Goal: Transaction & Acquisition: Purchase product/service

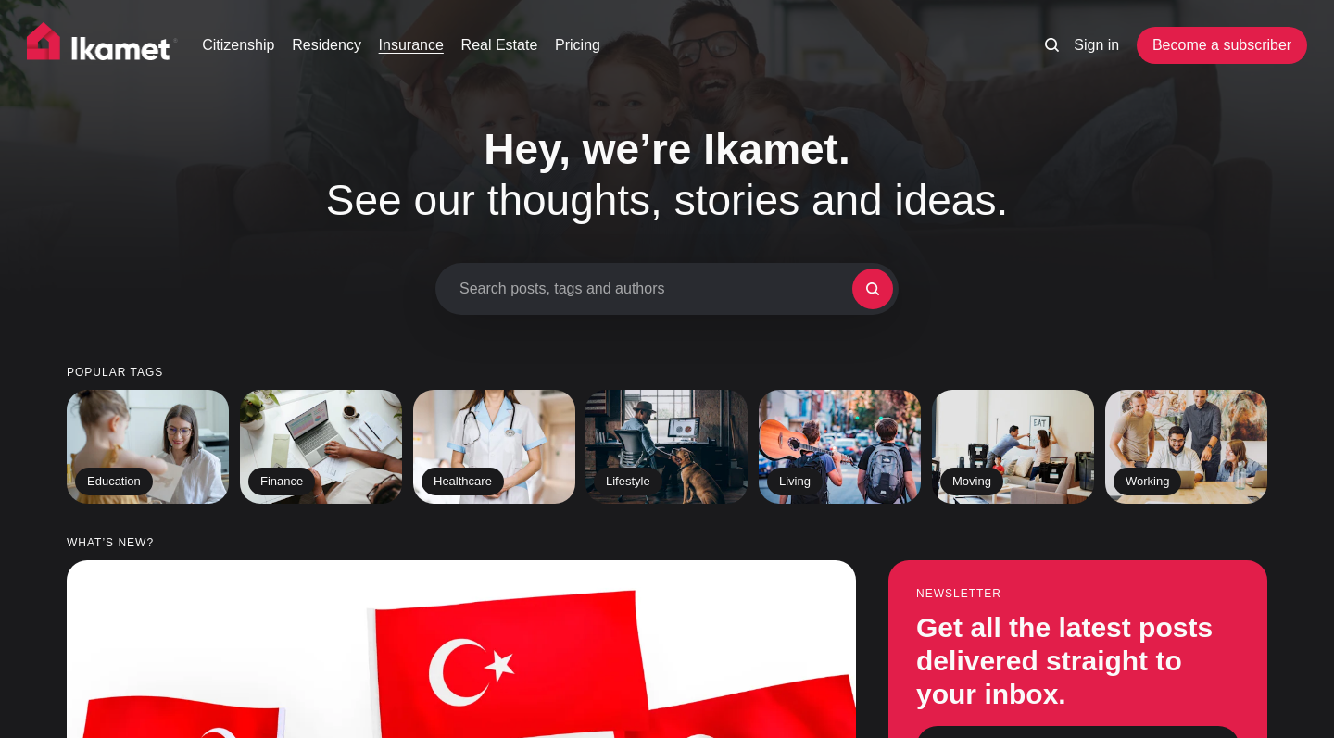
click at [421, 47] on link "Insurance" at bounding box center [411, 45] width 65 height 22
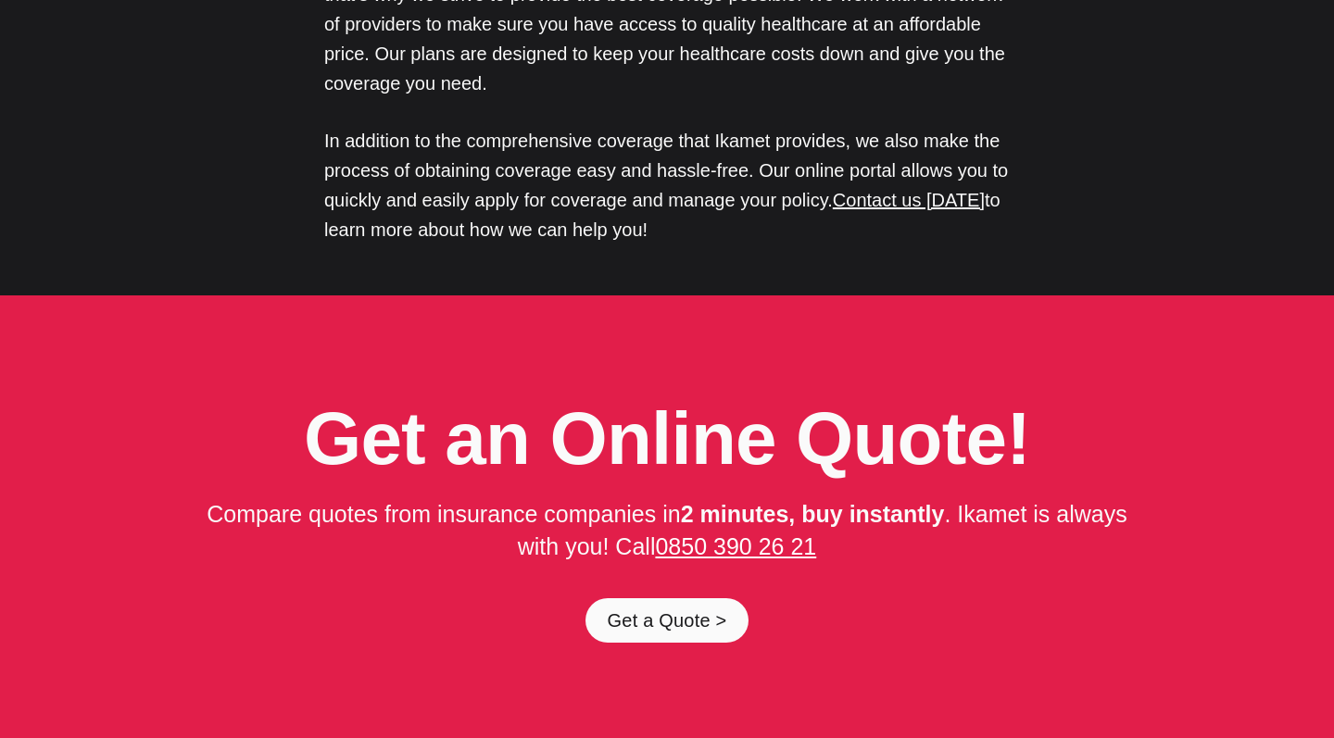
scroll to position [9108, 0]
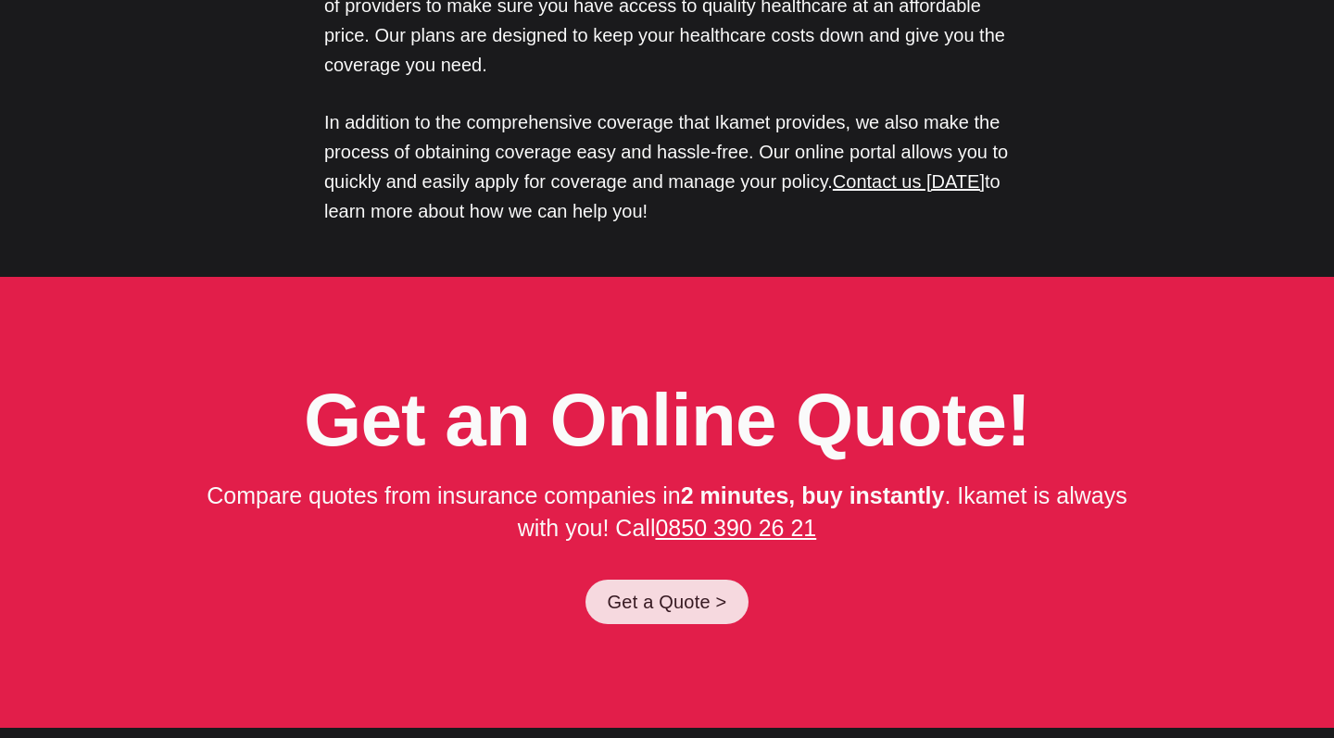
click at [660, 580] on link "Get a Quote >" at bounding box center [667, 602] width 164 height 44
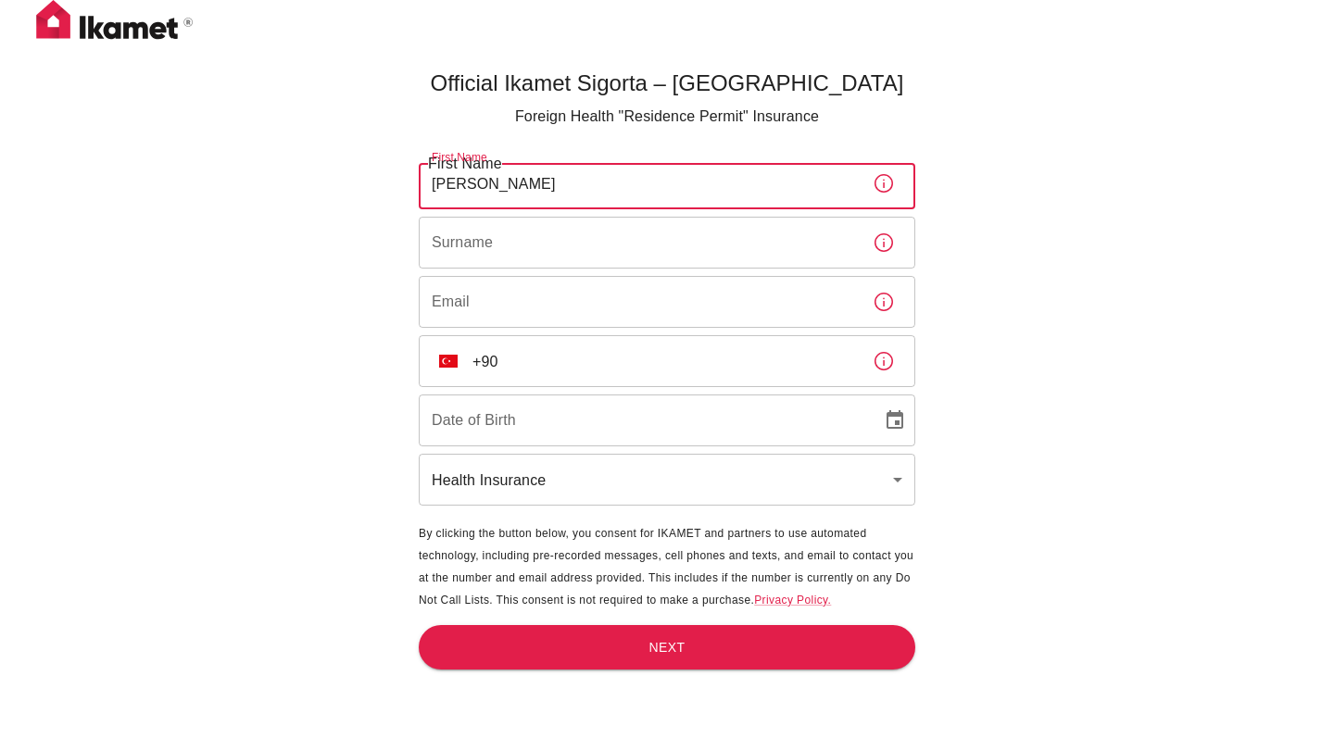
type input "Lou"
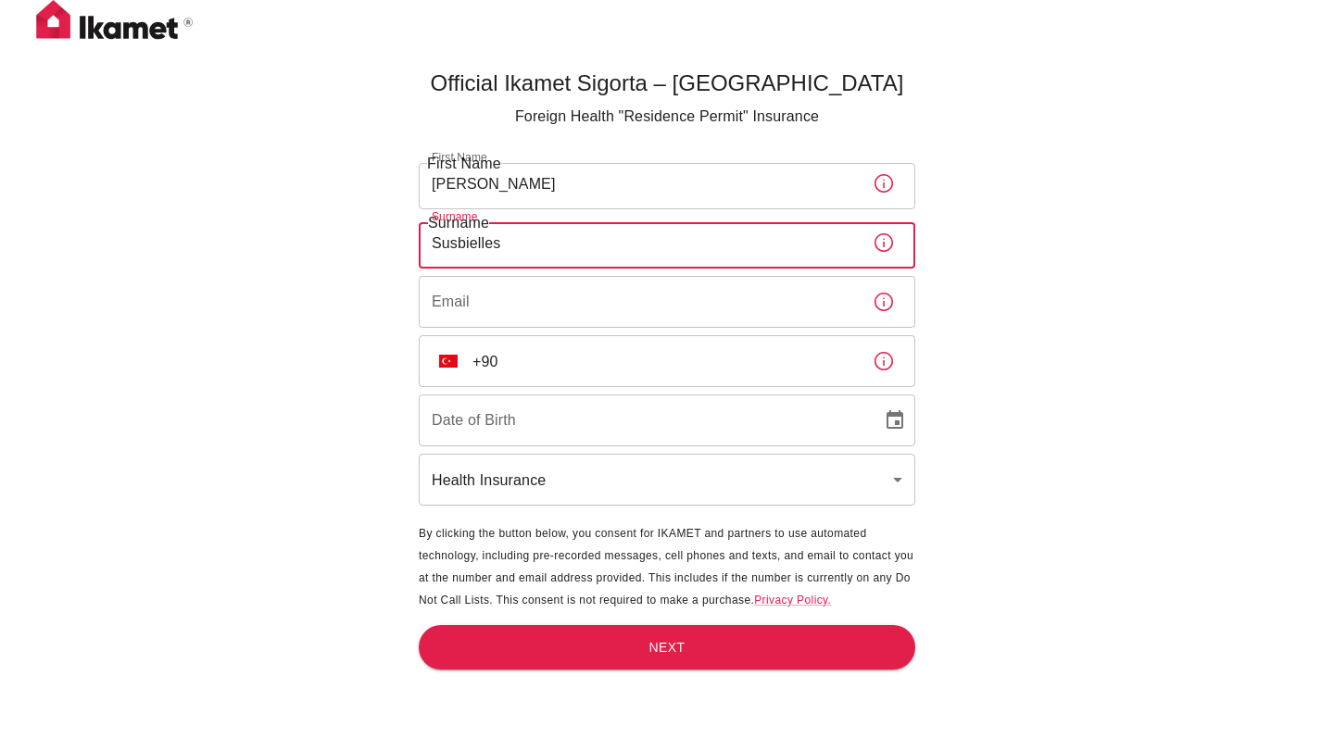
type input "Susbielles"
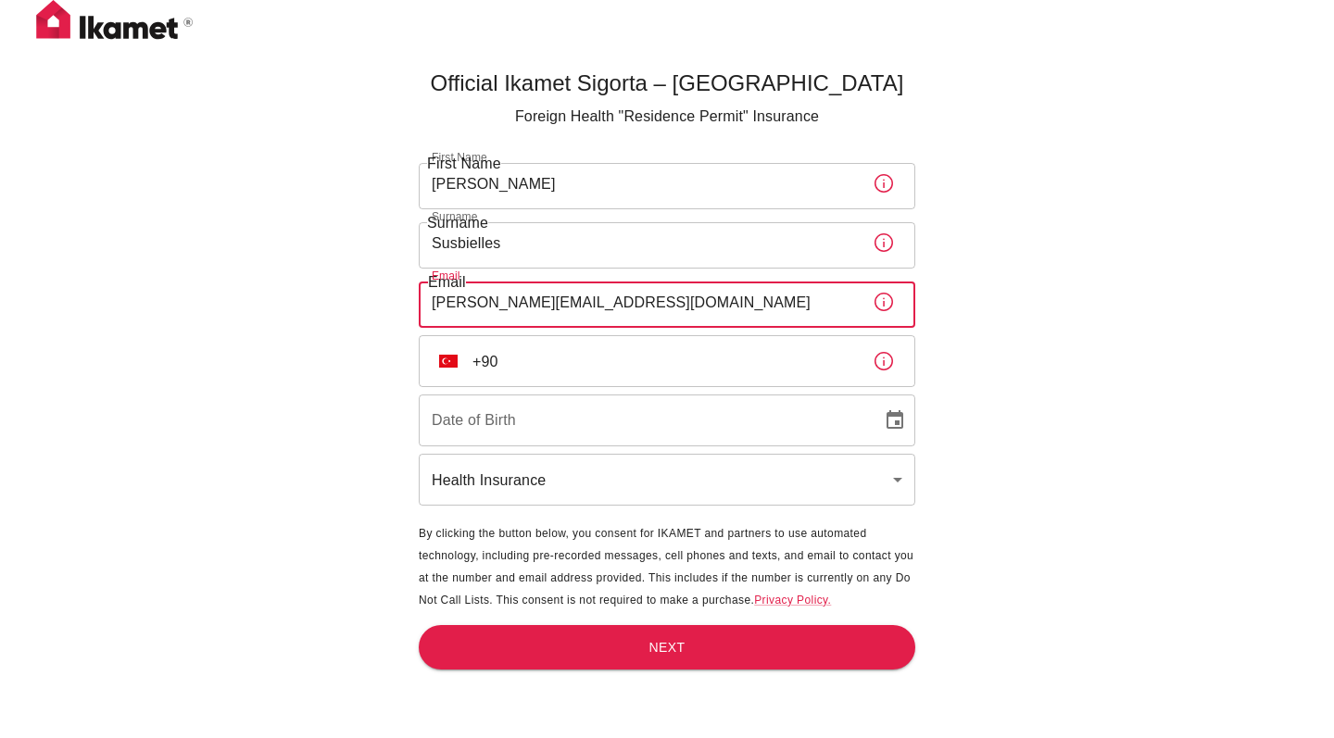
type input "[EMAIL_ADDRESS][DOMAIN_NAME]"
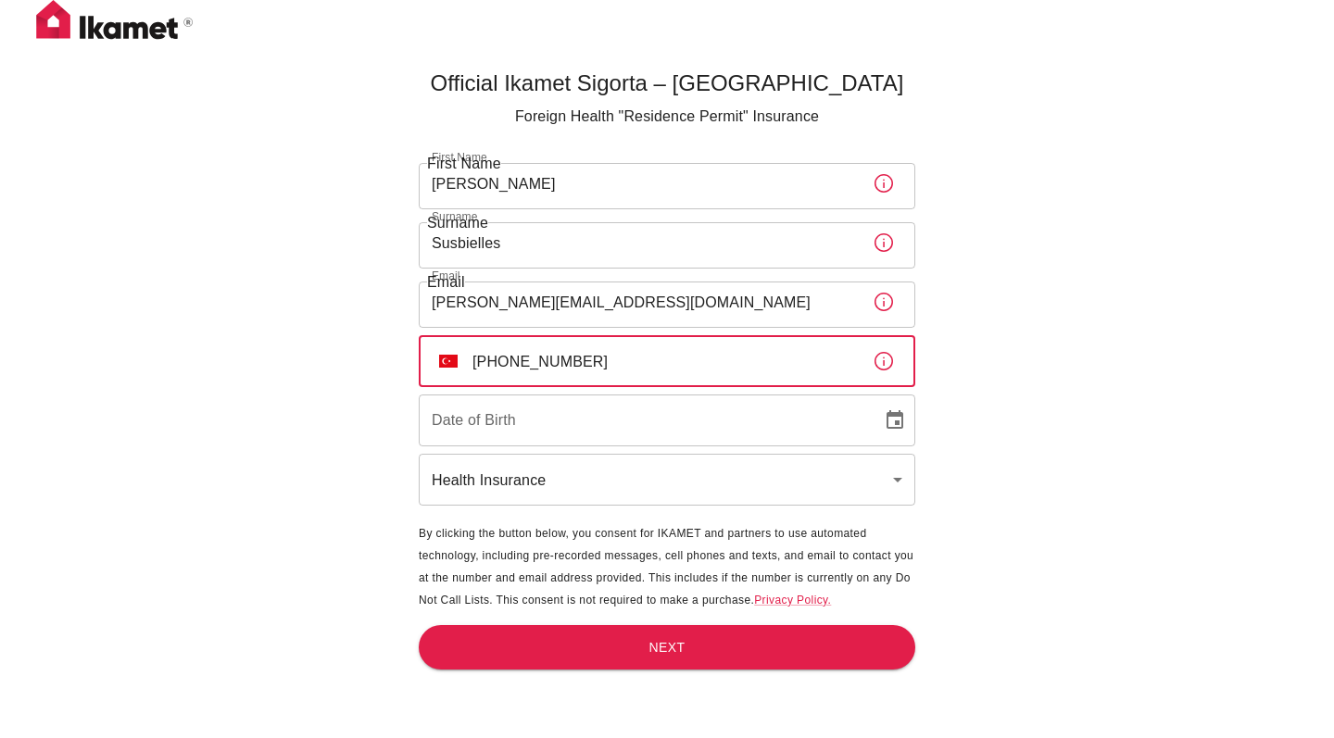
type input "+90 501 542 13 16"
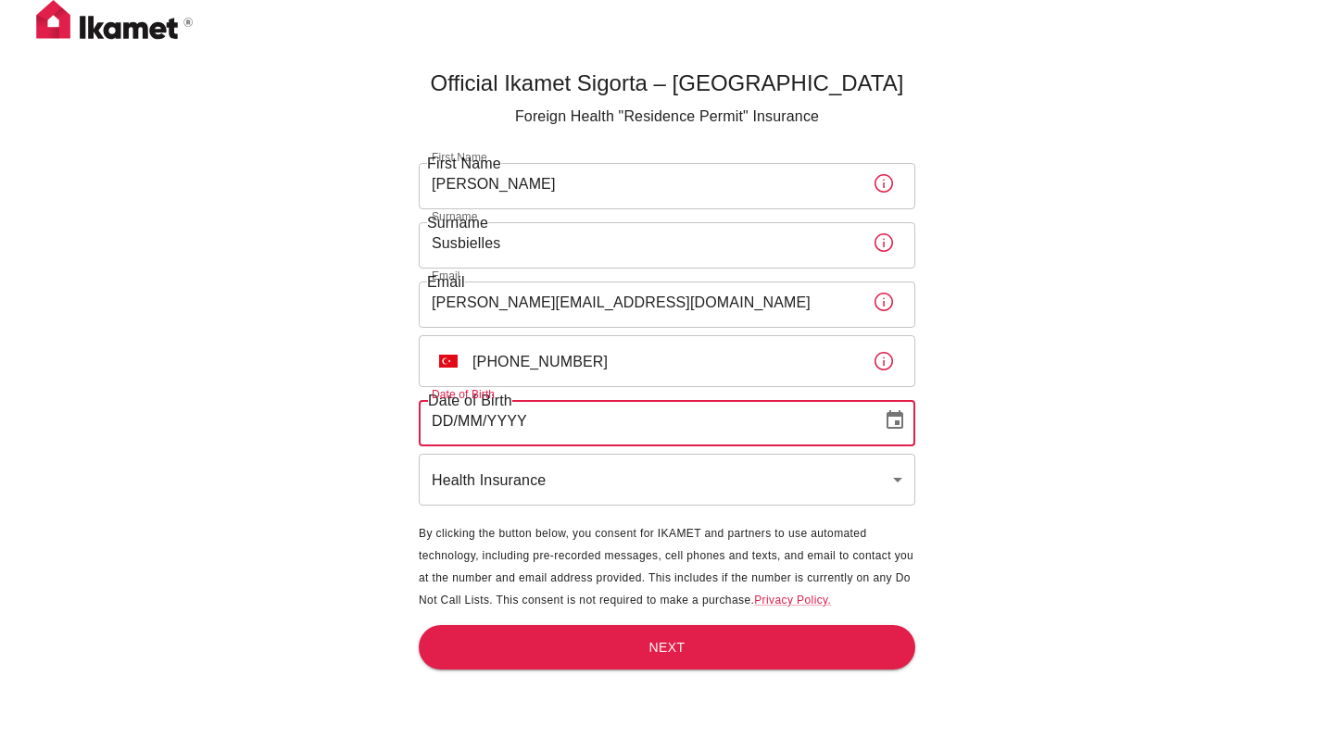
type input "DD/MM/YYYY"
click at [515, 422] on input "DD/MM/YYYY" at bounding box center [644, 421] width 450 height 52
click at [556, 415] on input "DD/MM/YYYY" at bounding box center [644, 421] width 450 height 52
drag, startPoint x: 556, startPoint y: 415, endPoint x: 415, endPoint y: 416, distance: 140.8
click at [415, 416] on main "Official Ikamet Sigorta – Turkey Foreign Health "Residence Permit" Insurance Fi…" at bounding box center [666, 430] width 511 height 738
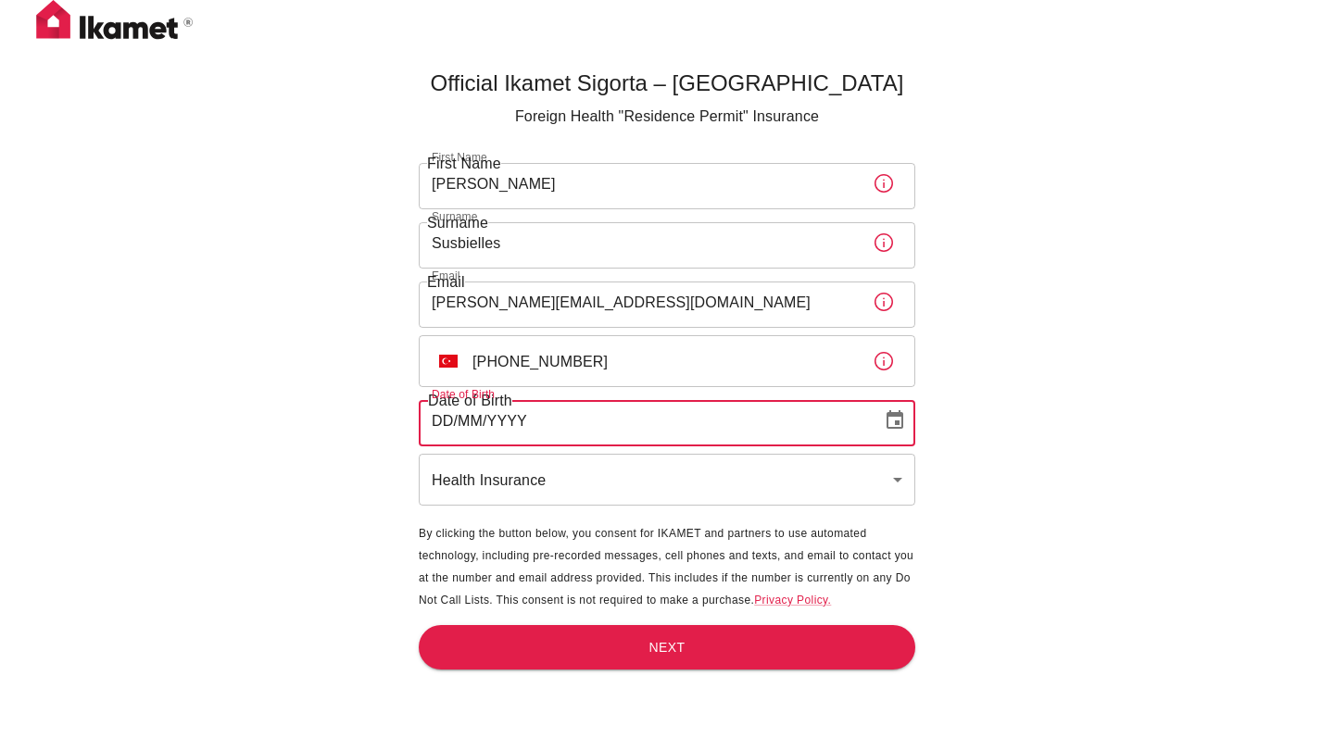
click at [447, 419] on input "DD/MM/YYYY" at bounding box center [644, 421] width 450 height 52
click at [896, 424] on icon "Choose date" at bounding box center [894, 419] width 17 height 19
click at [466, 469] on div "October 2025" at bounding box center [442, 457] width 47 height 22
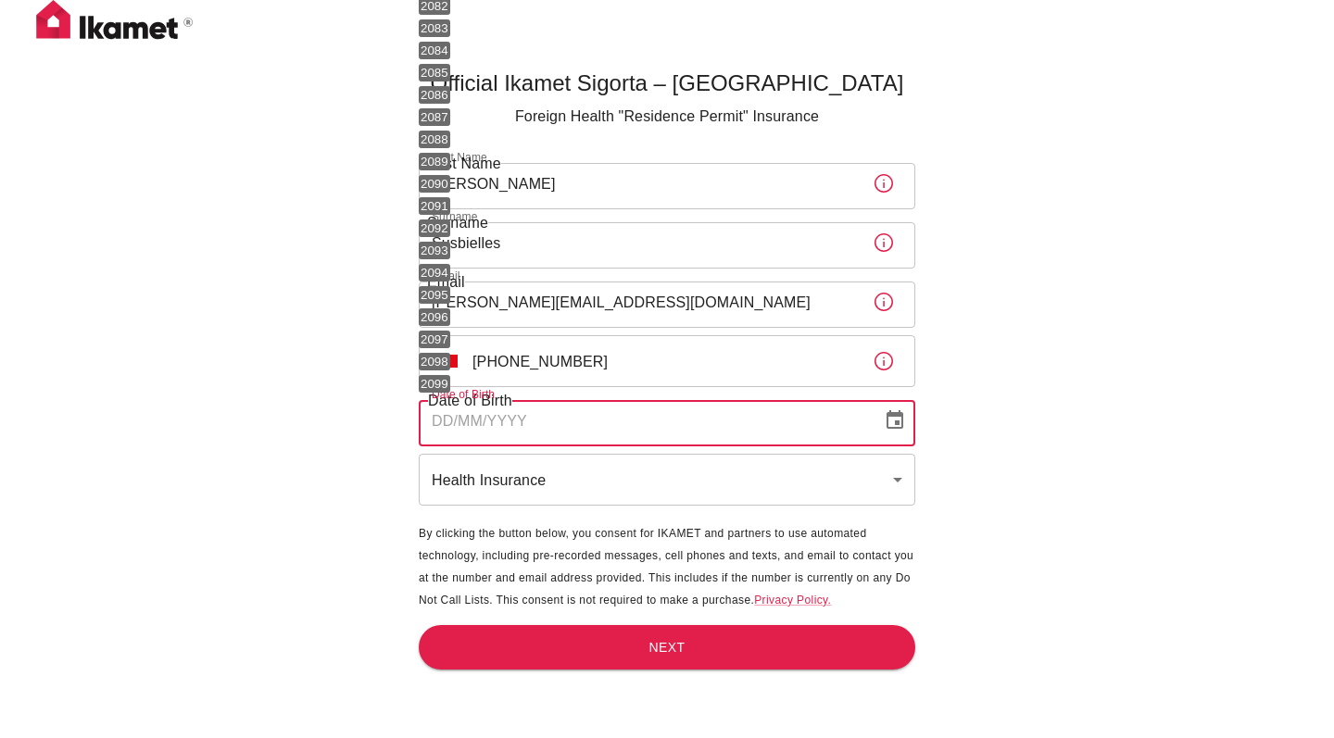
scroll to position [1198, 0]
click at [479, 318] on body "Official Ikamet Sigorta – Turkey Foreign Health "Residence Permit" Insurance Fi…" at bounding box center [667, 399] width 1334 height 799
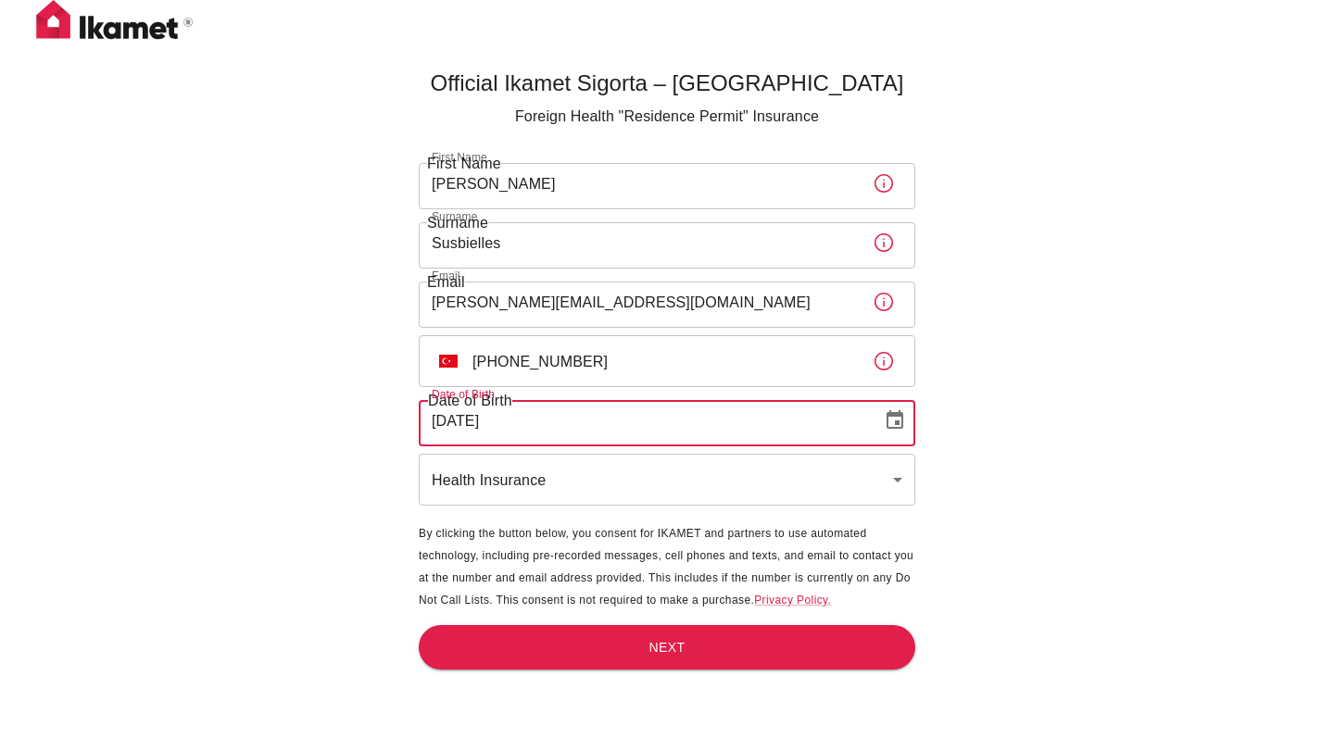
click at [532, 423] on input "07/10/2005" at bounding box center [644, 421] width 450 height 52
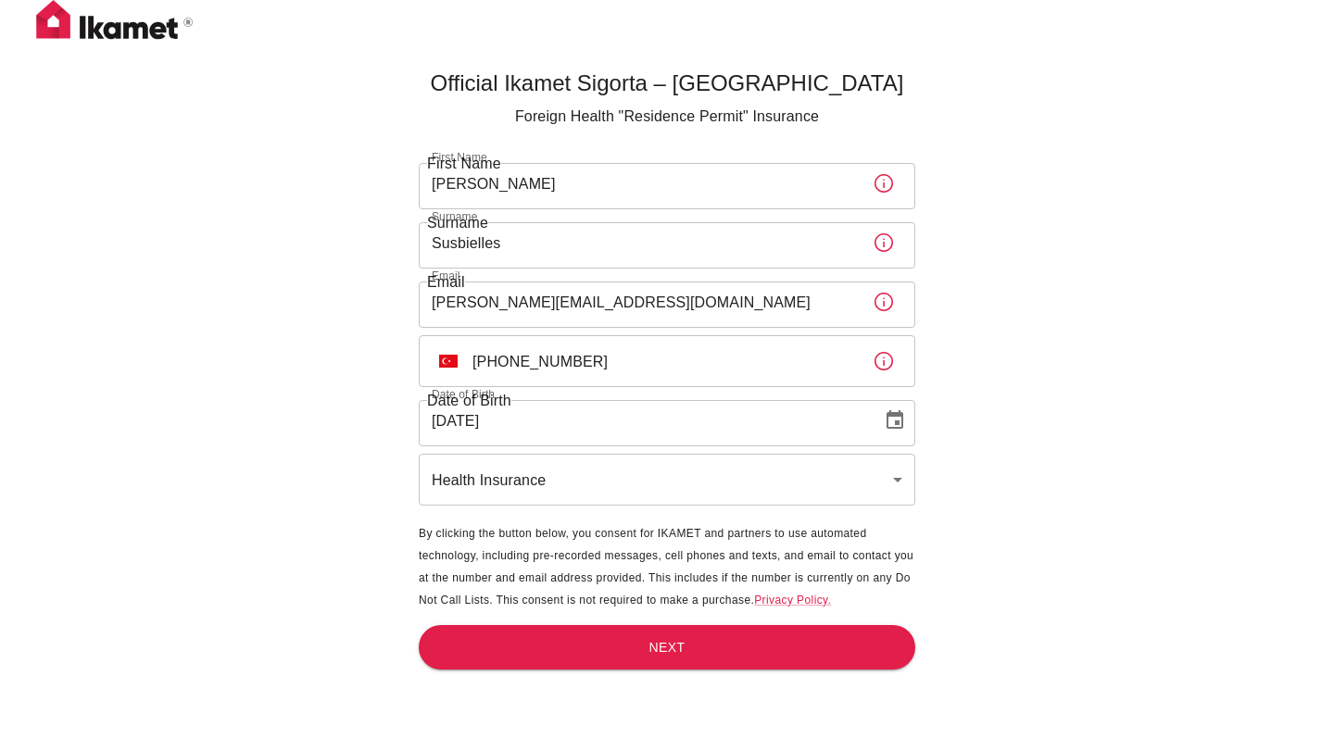
click at [882, 425] on button "Choose date, selected date is Oct 7, 2005" at bounding box center [894, 420] width 37 height 37
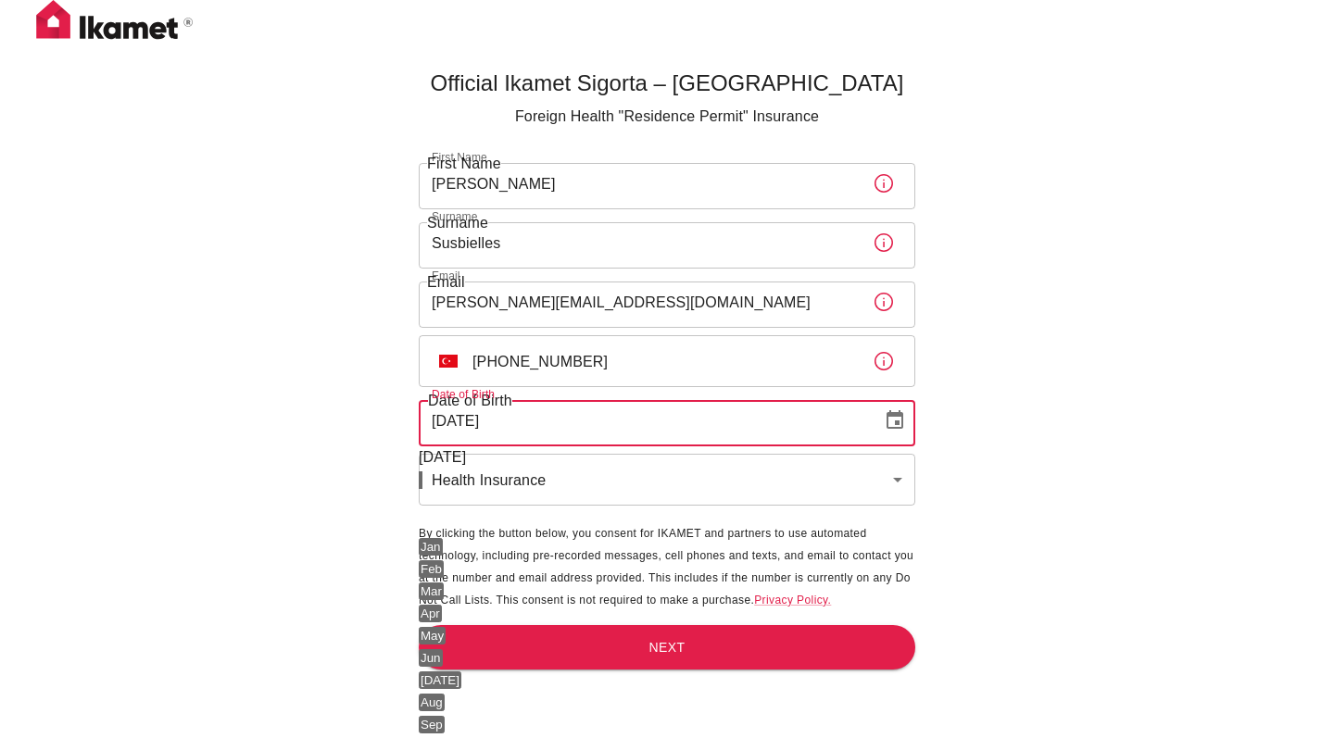
click at [448, 420] on input "07/10/2005" at bounding box center [644, 421] width 450 height 52
click at [570, 417] on input "07/10/2005" at bounding box center [644, 421] width 450 height 52
click at [902, 423] on icon "Choose date, selected date is Oct 7, 2005" at bounding box center [894, 419] width 17 height 19
click at [466, 469] on div "October 2005" at bounding box center [442, 457] width 47 height 22
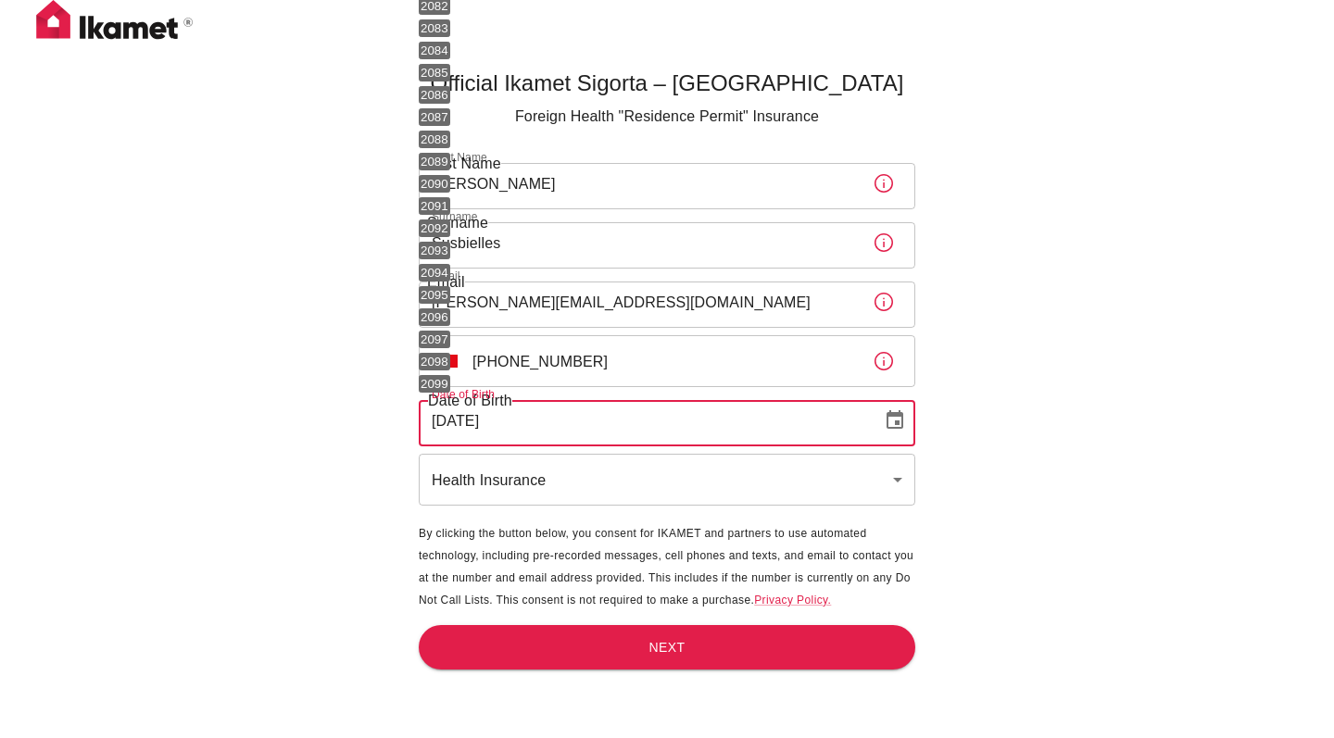
scroll to position [1136, 0]
click at [461, 327] on body "Official Ikamet Sigorta – Turkey Foreign Health "Residence Permit" Insurance Fi…" at bounding box center [667, 399] width 1334 height 799
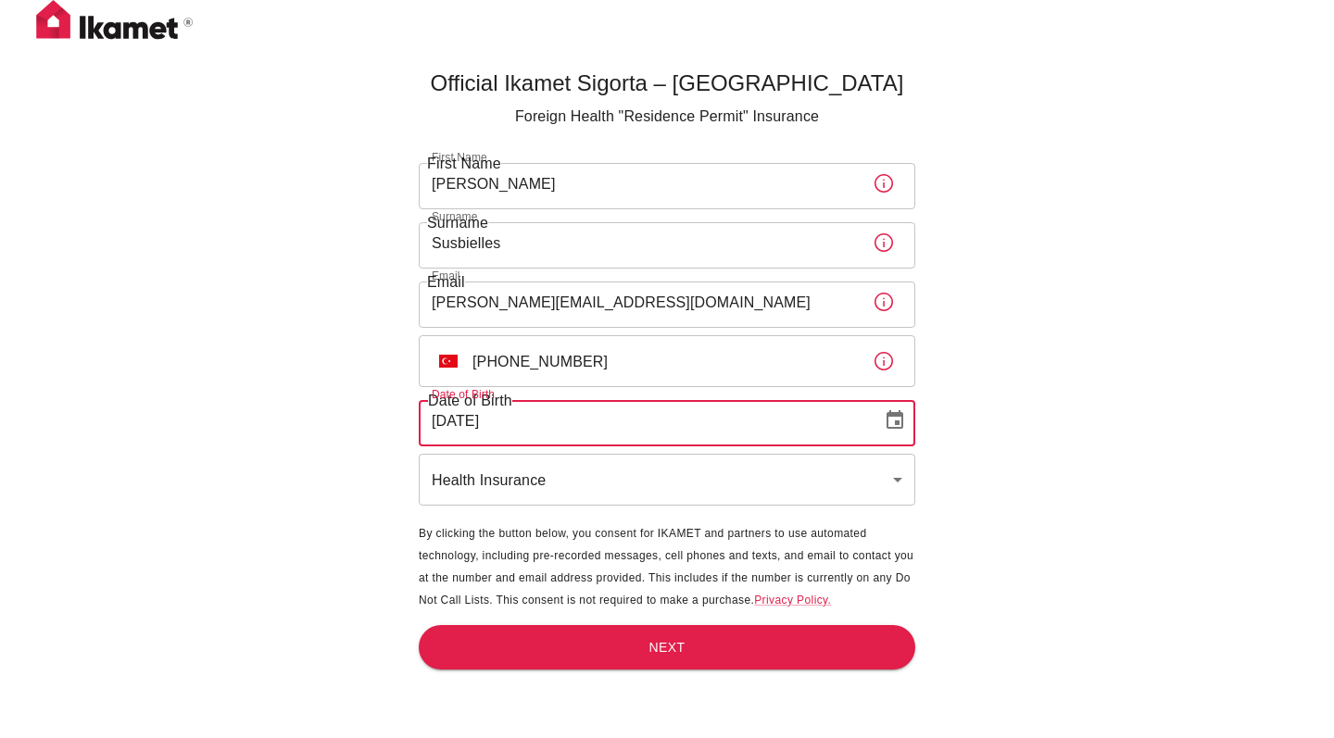
click at [655, 418] on input "07/10/2005" at bounding box center [644, 421] width 450 height 52
type input "18/07/2005"
click at [537, 478] on body "Official Ikamet Sigorta – Turkey Foreign Health "Residence Permit" Insurance Fi…" at bounding box center [667, 399] width 1334 height 799
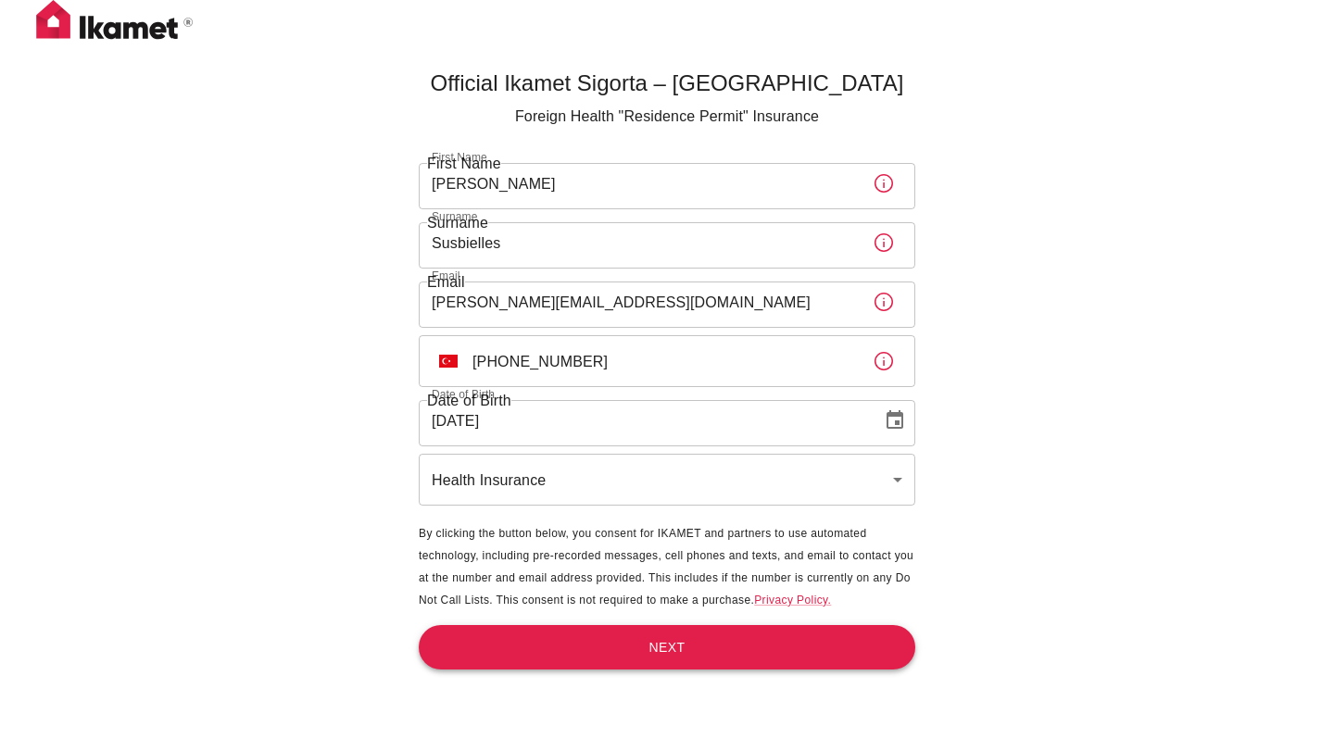
click at [638, 649] on button "Next" at bounding box center [667, 647] width 496 height 45
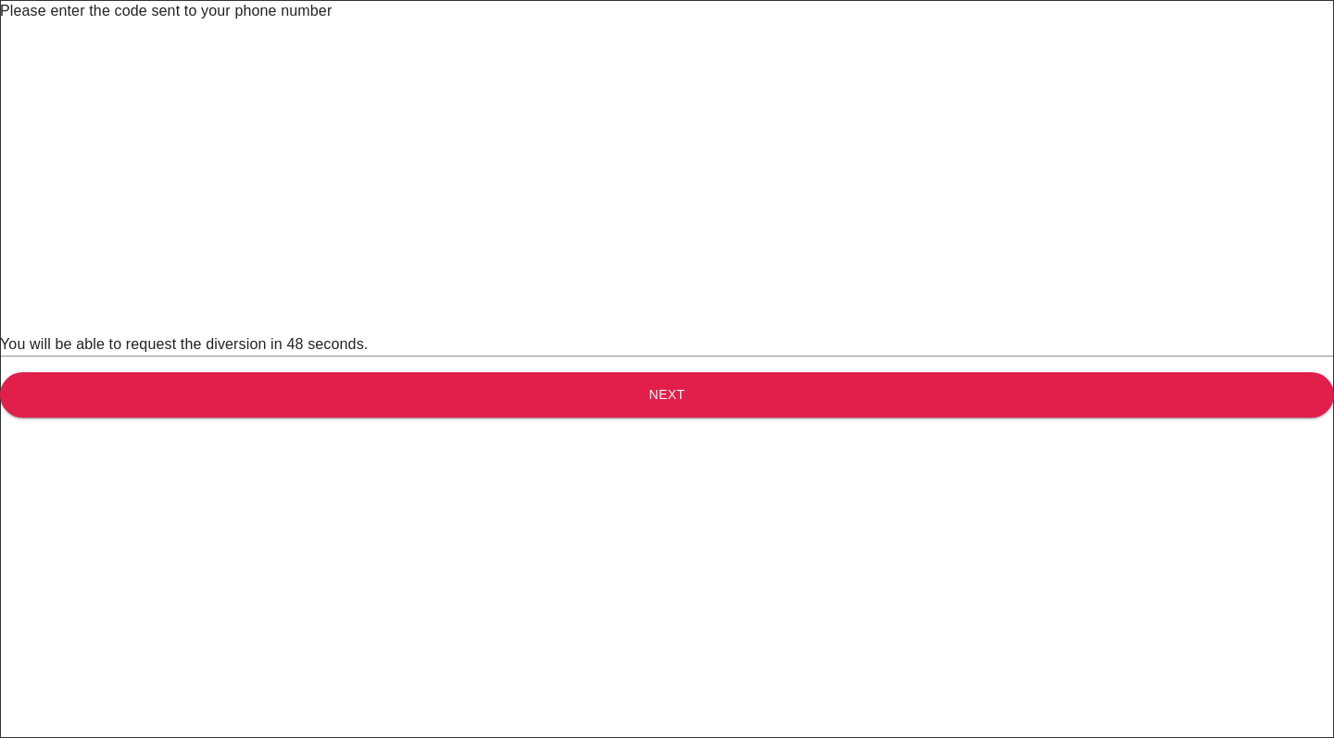
click at [479, 74] on input "text" at bounding box center [680, 48] width 1360 height 52
type input "8"
type input "6"
type input "2"
type input "4"
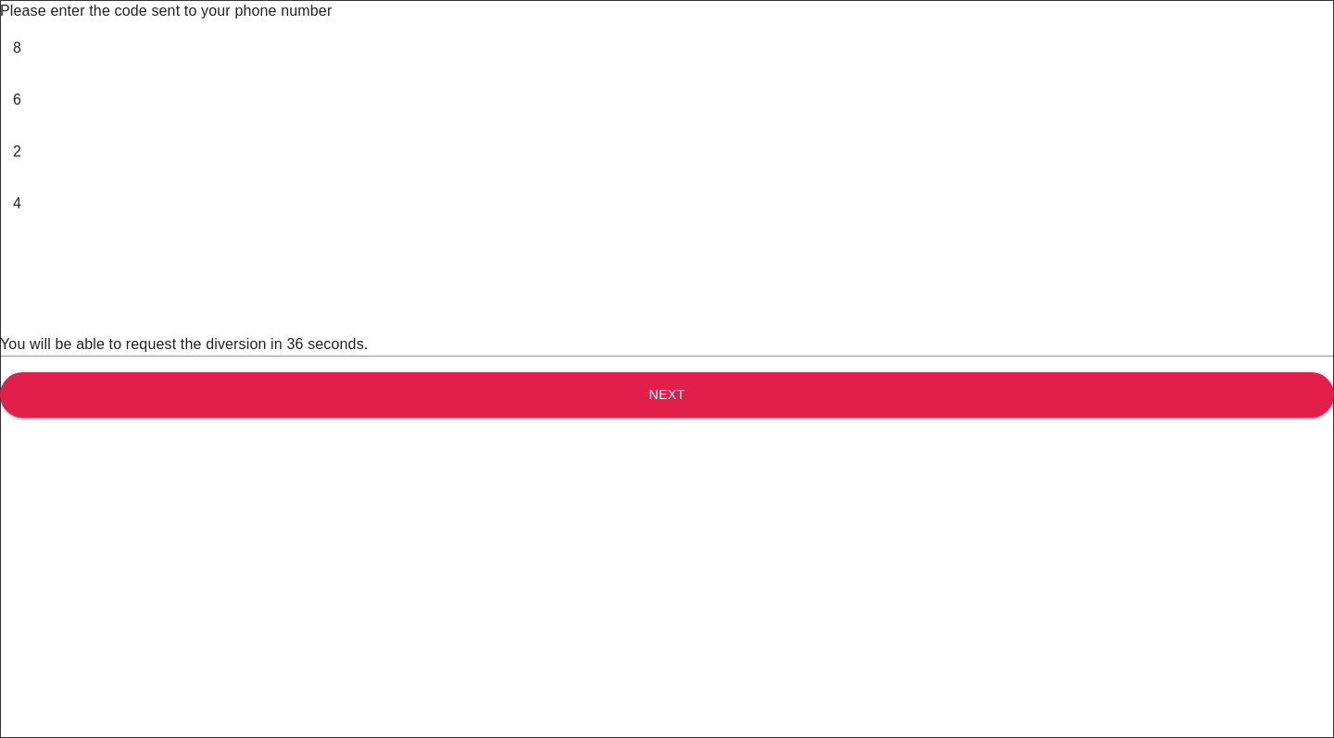
type input "3"
click at [691, 418] on button "Next" at bounding box center [667, 394] width 1334 height 45
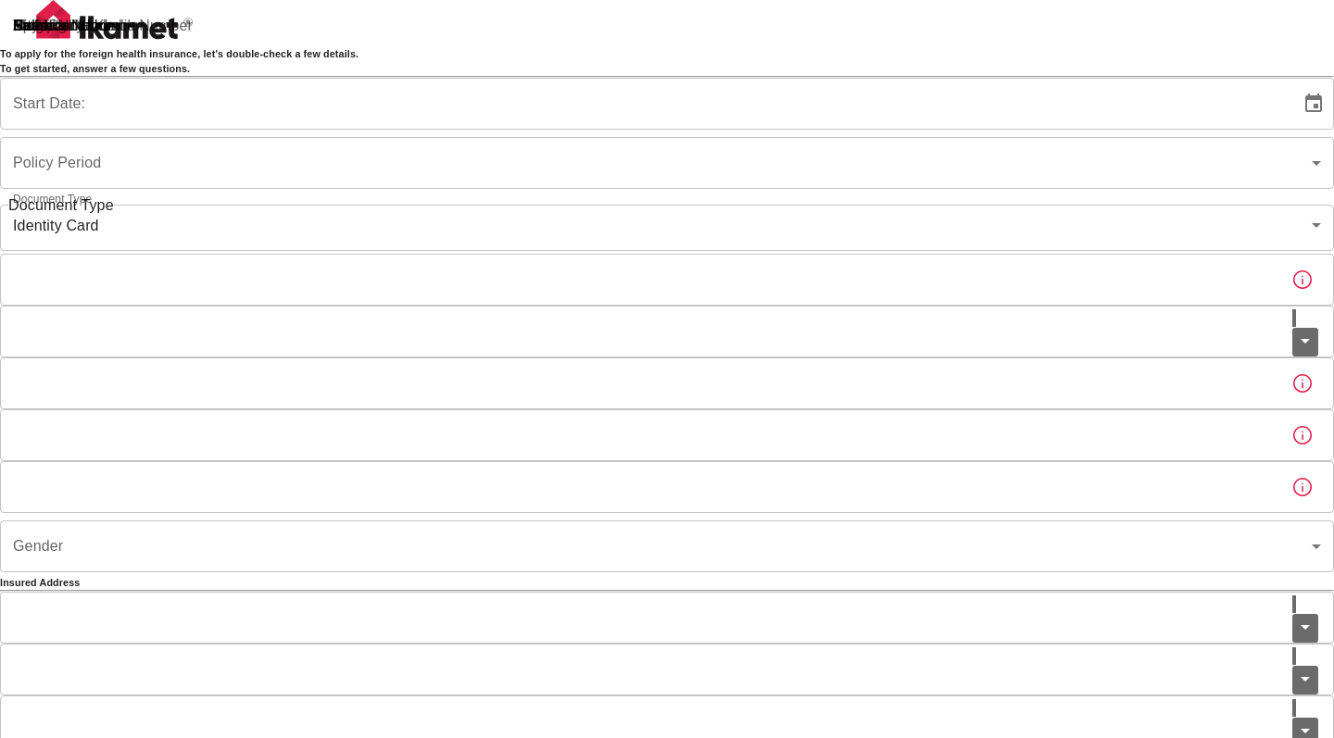
type input "b7343ef8-d55e-4554-96a8-76e30347e985"
type input "07/10/2025"
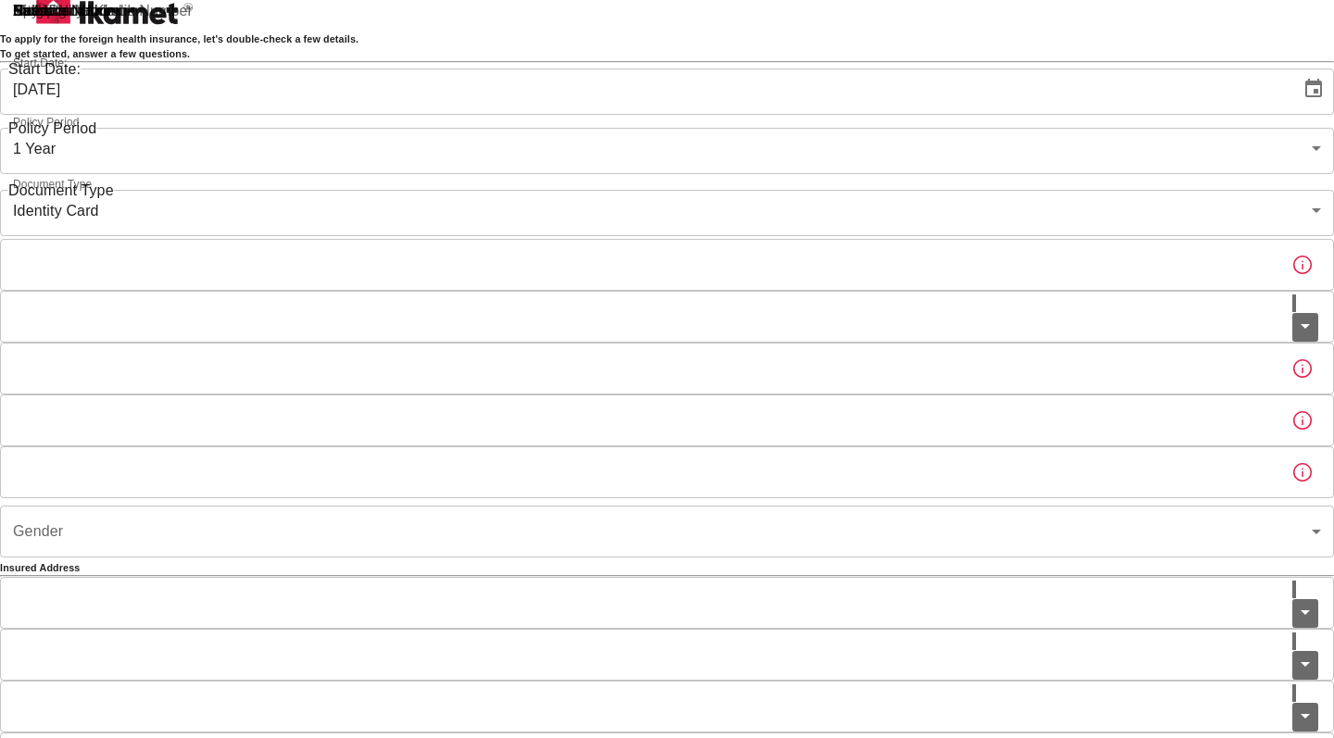
scroll to position [16, 0]
click at [511, 241] on body "To apply for the foreign health insurance, let's double-check a few details. To…" at bounding box center [667, 559] width 1334 height 1151
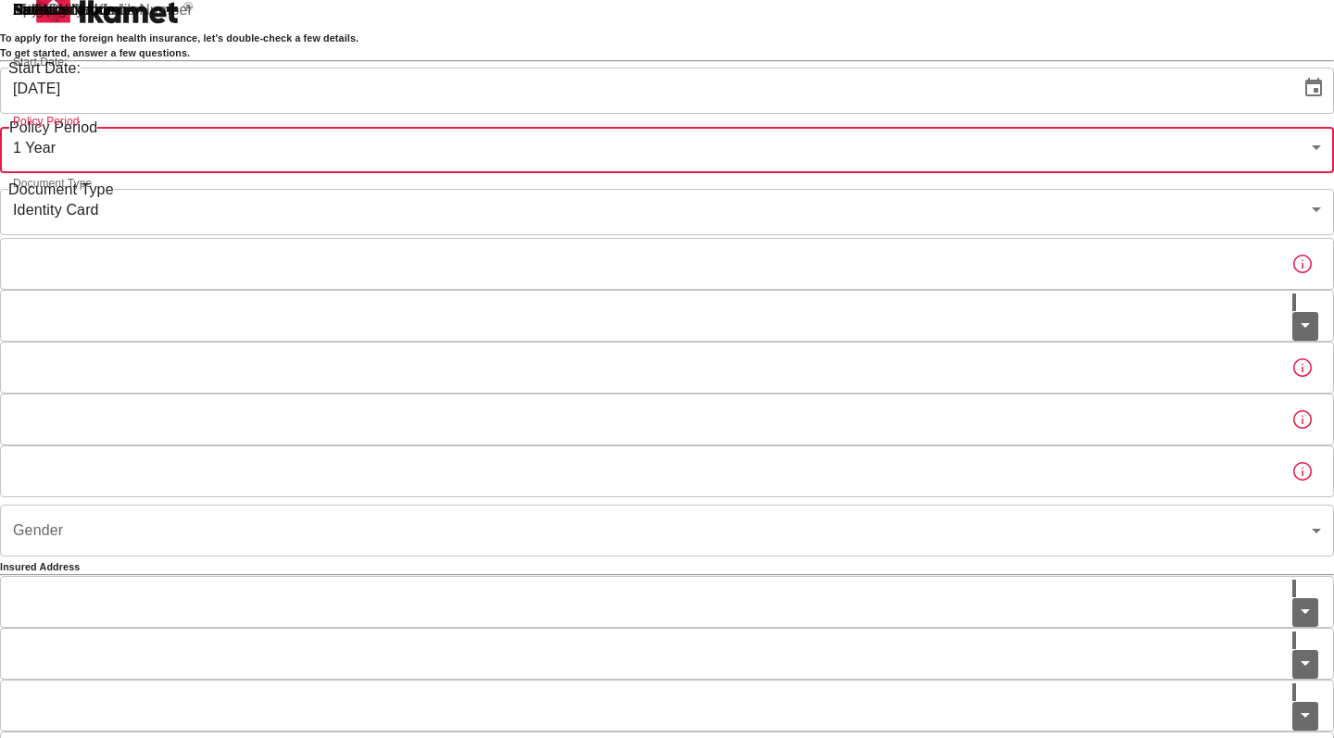
click at [532, 305] on body "To apply for the foreign health insurance, let's double-check a few details. To…" at bounding box center [667, 559] width 1334 height 1151
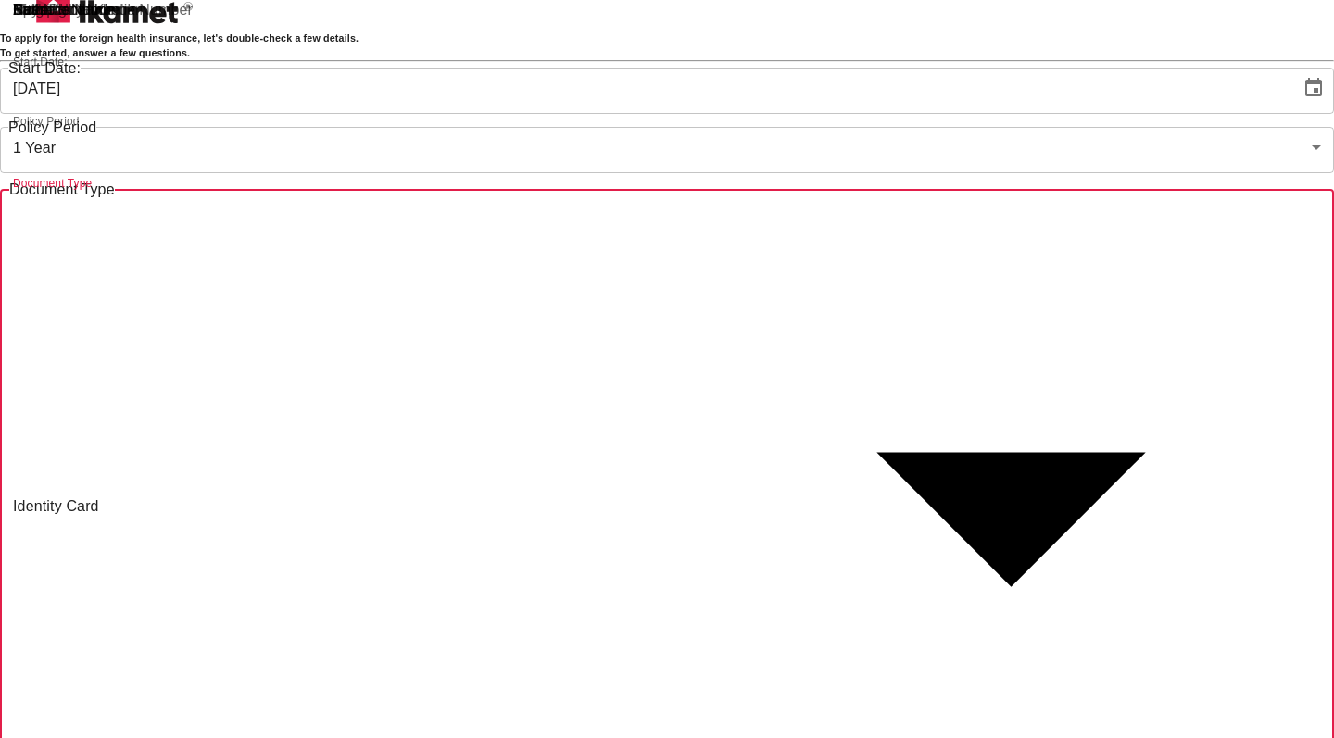
type input "passport"
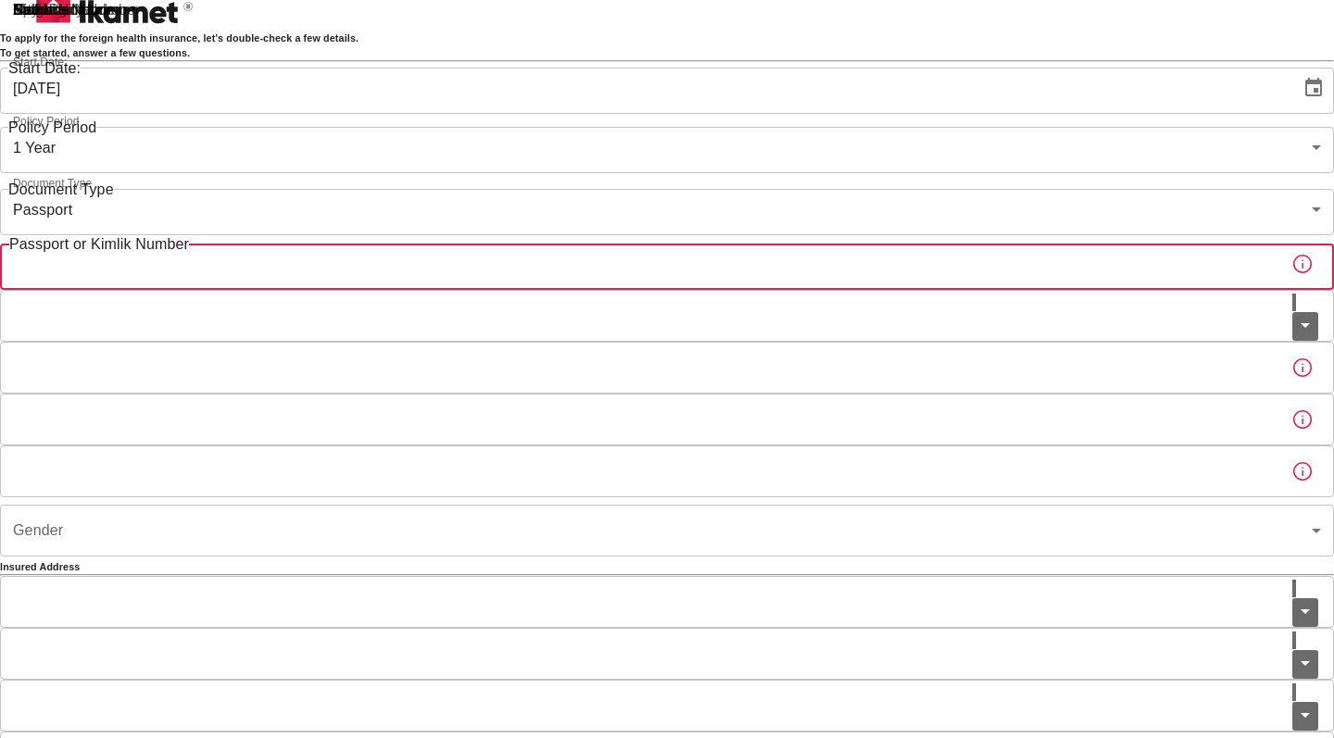
click at [576, 290] on input "Passport or Kimlik Number" at bounding box center [638, 264] width 1276 height 52
type input "22KA29946"
click at [562, 342] on input "Nationality" at bounding box center [646, 316] width 1292 height 52
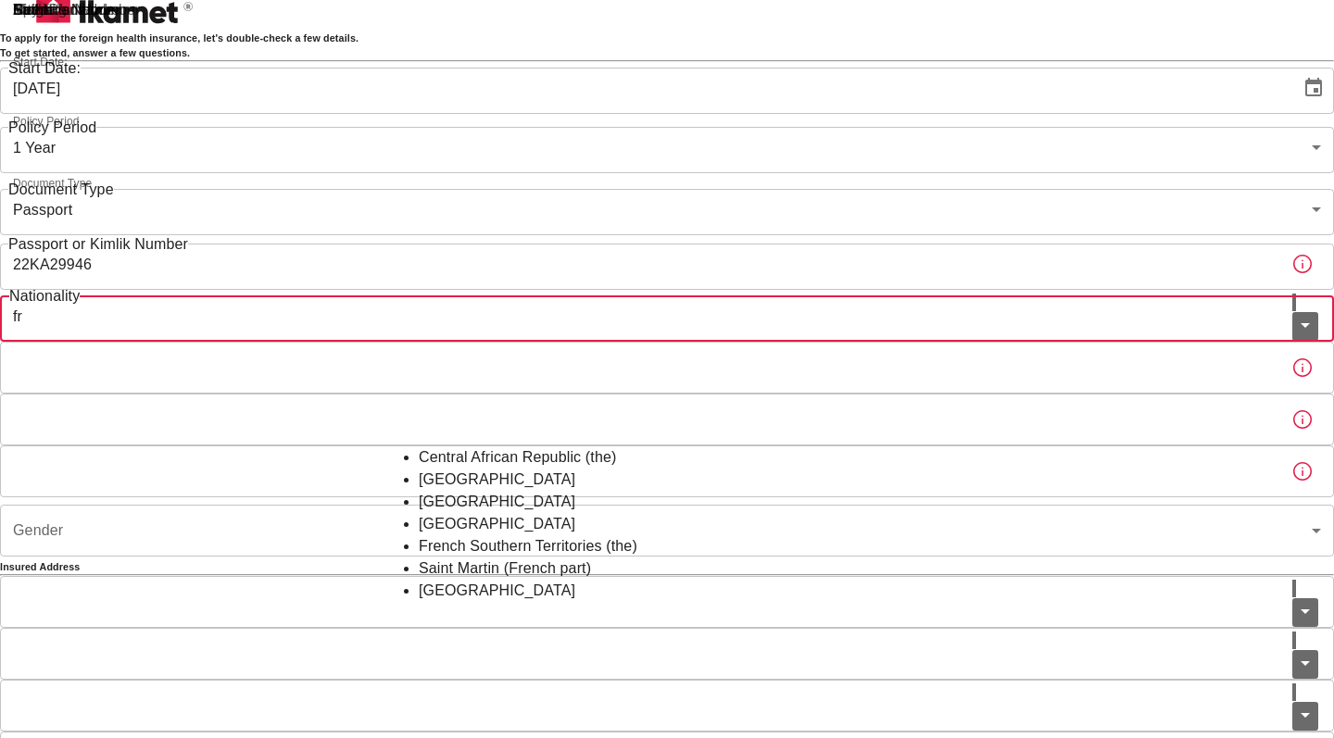
click at [465, 491] on li "France" at bounding box center [667, 480] width 496 height 22
type input "France"
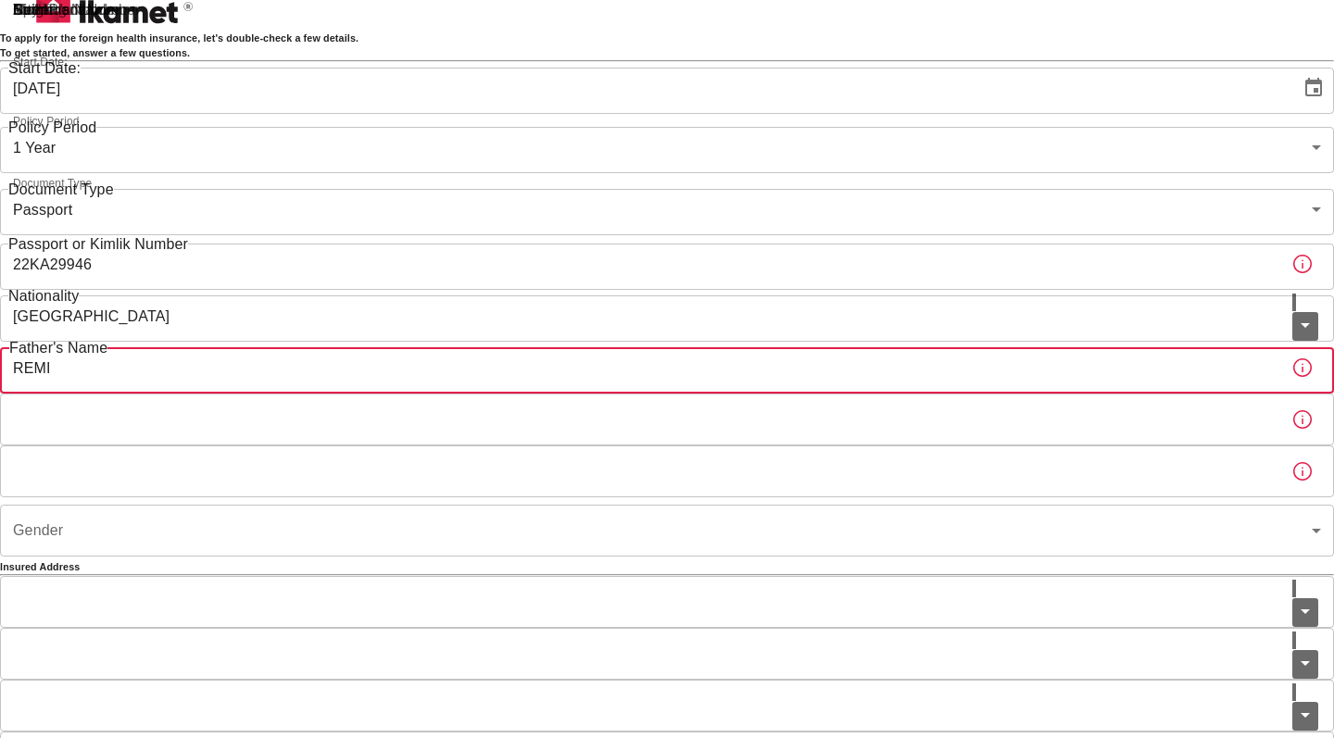
type input "REMI"
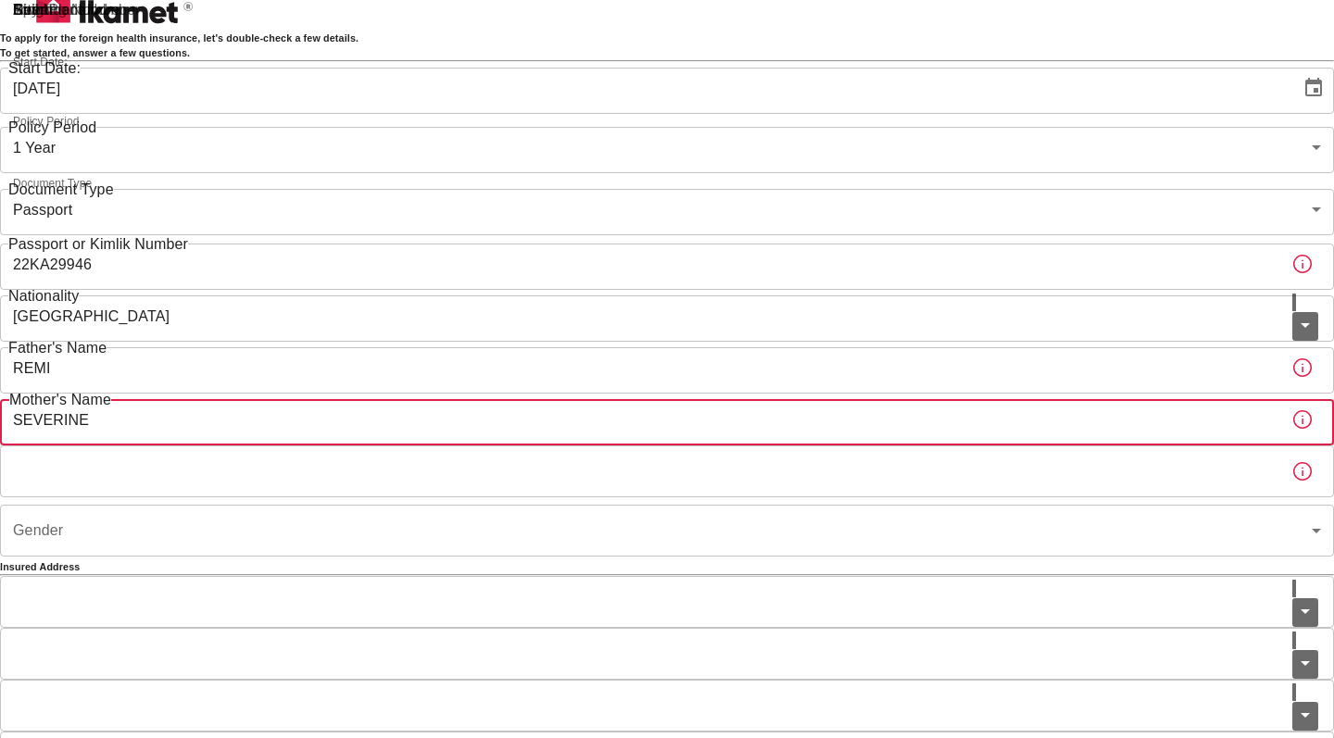
type input "SEVERINE"
click at [600, 497] on input "Birth Place" at bounding box center [638, 472] width 1276 height 52
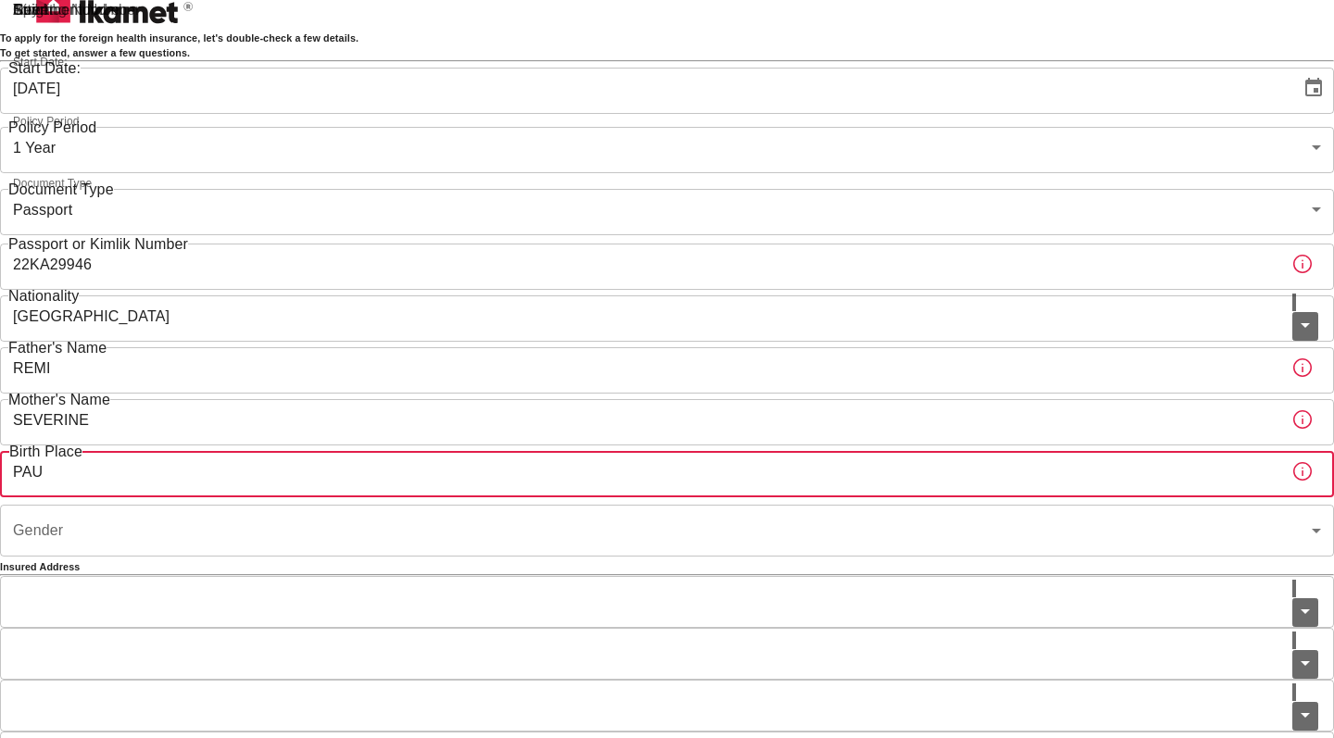
type input "PAU"
click at [609, 671] on body "To apply for the foreign health insurance, let's double-check a few details. To…" at bounding box center [667, 559] width 1334 height 1151
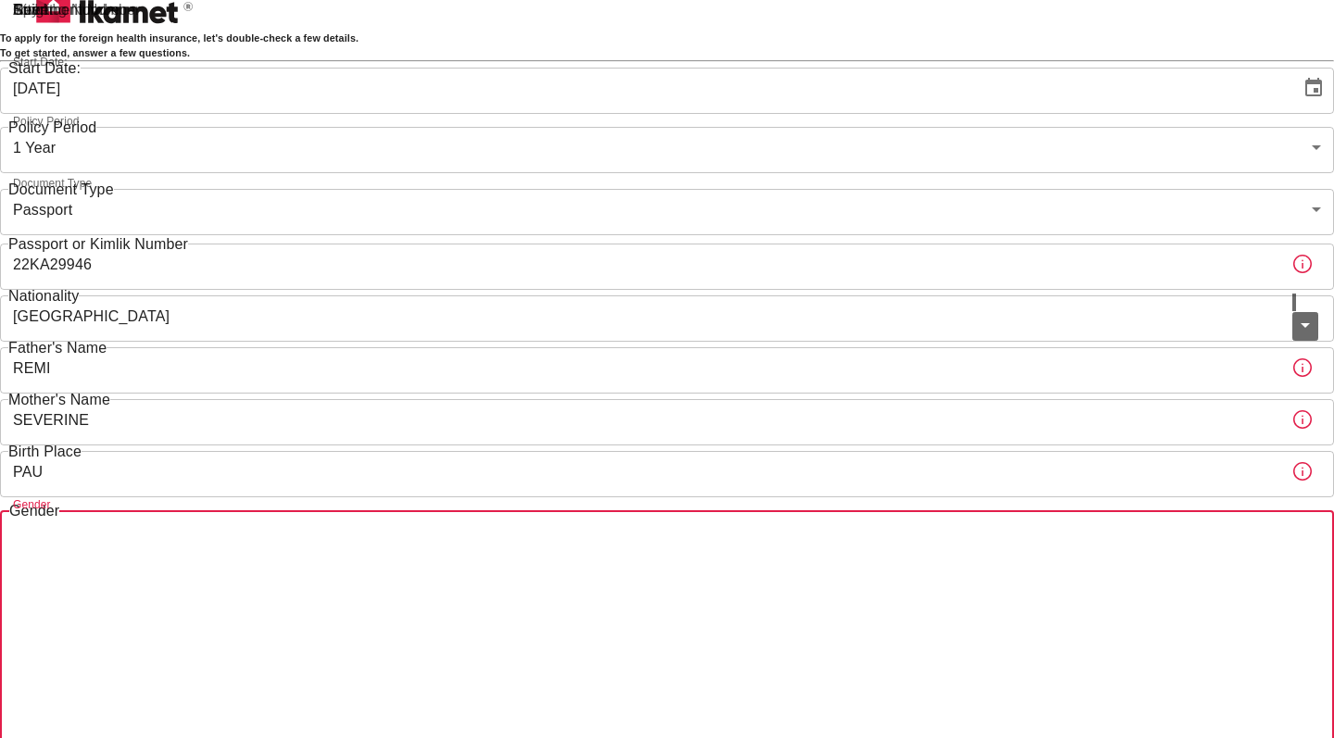
type input "female"
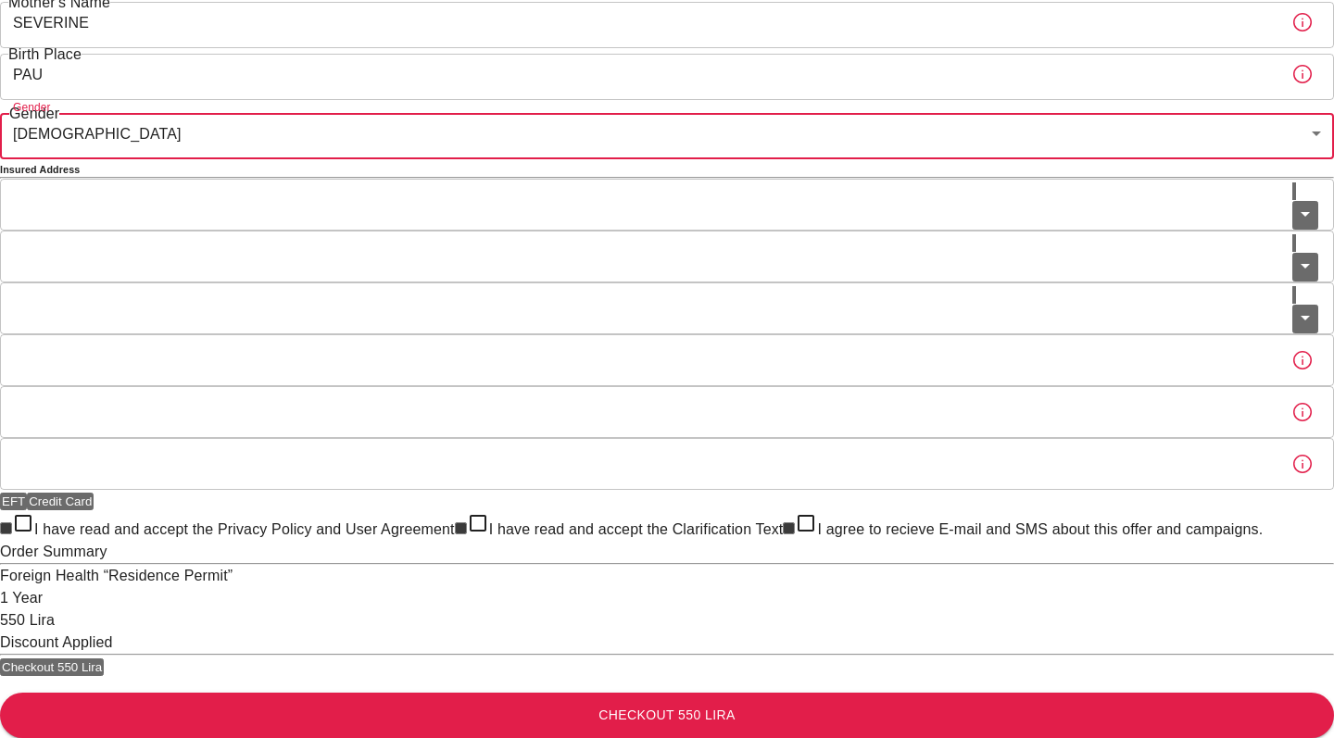
scroll to position [471, 0]
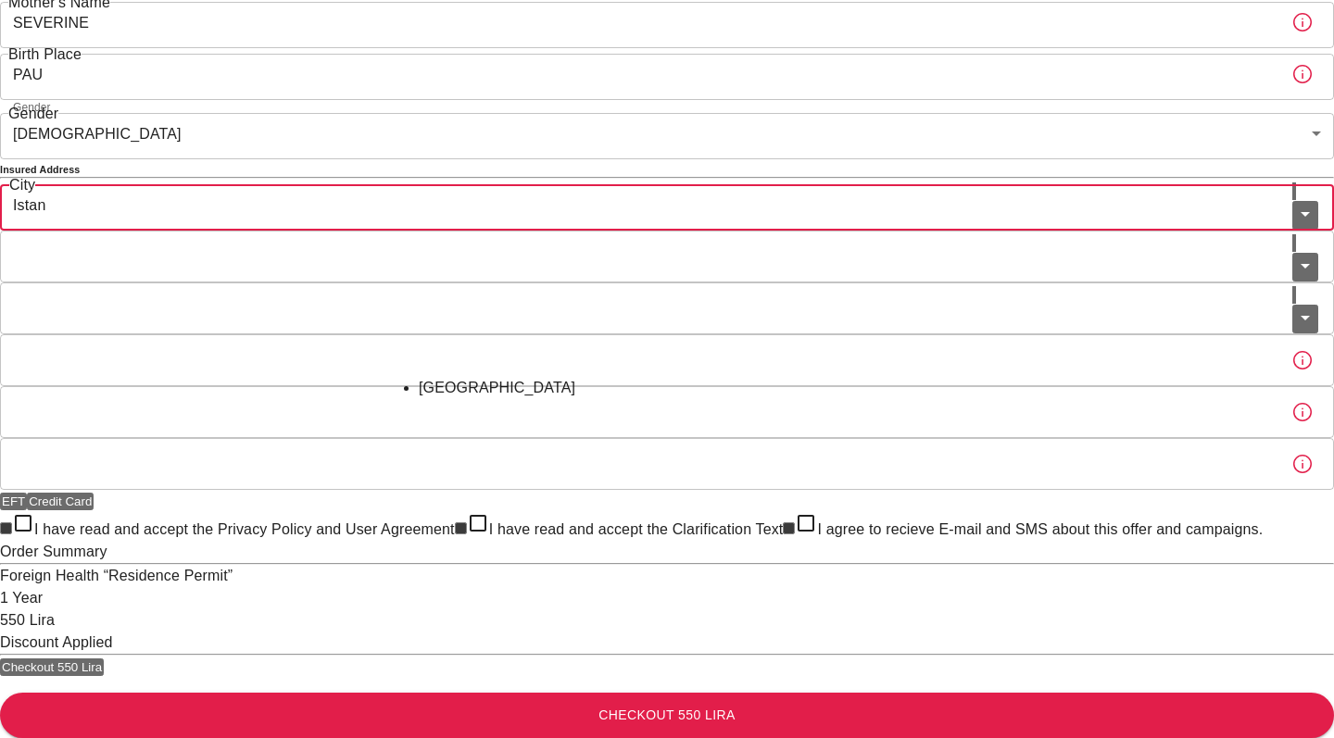
click at [488, 377] on li "İstanbul" at bounding box center [667, 388] width 496 height 22
type input "İstanbul"
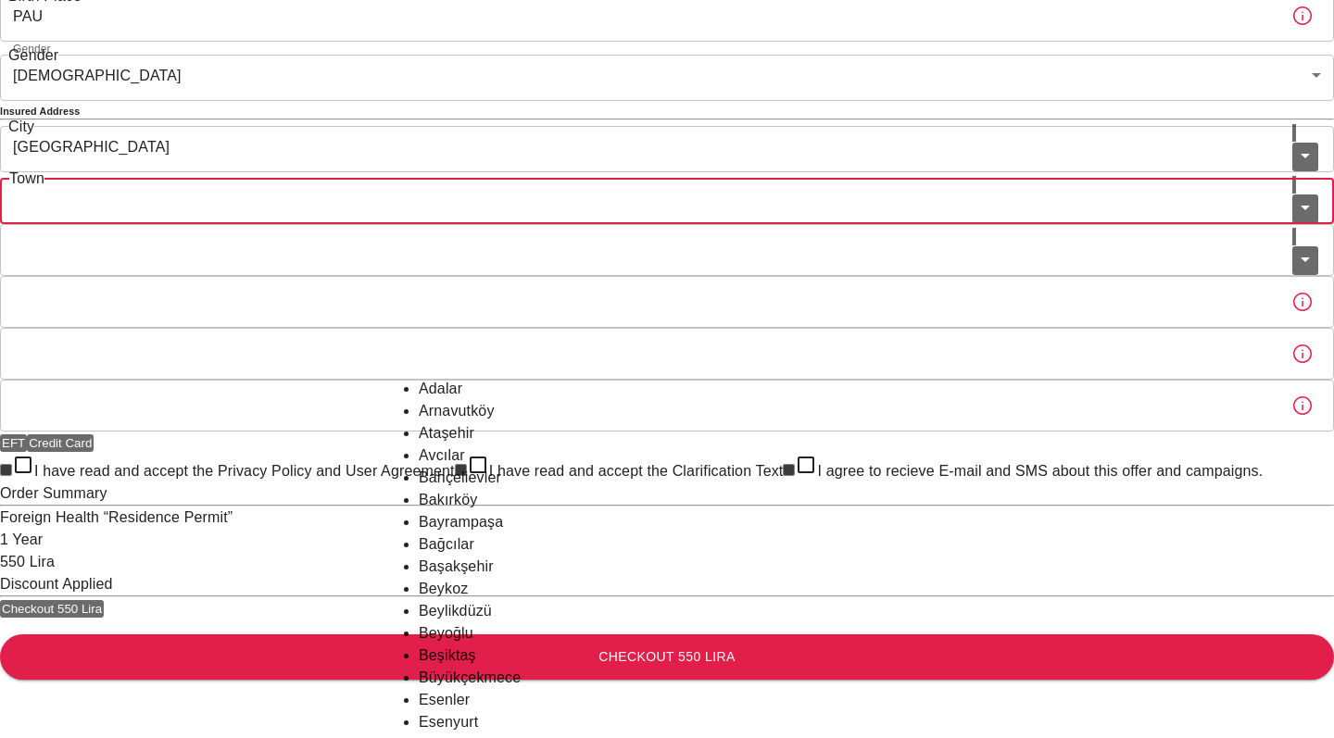
click at [521, 224] on input "Town" at bounding box center [646, 198] width 1292 height 52
type input "Kadıköy"
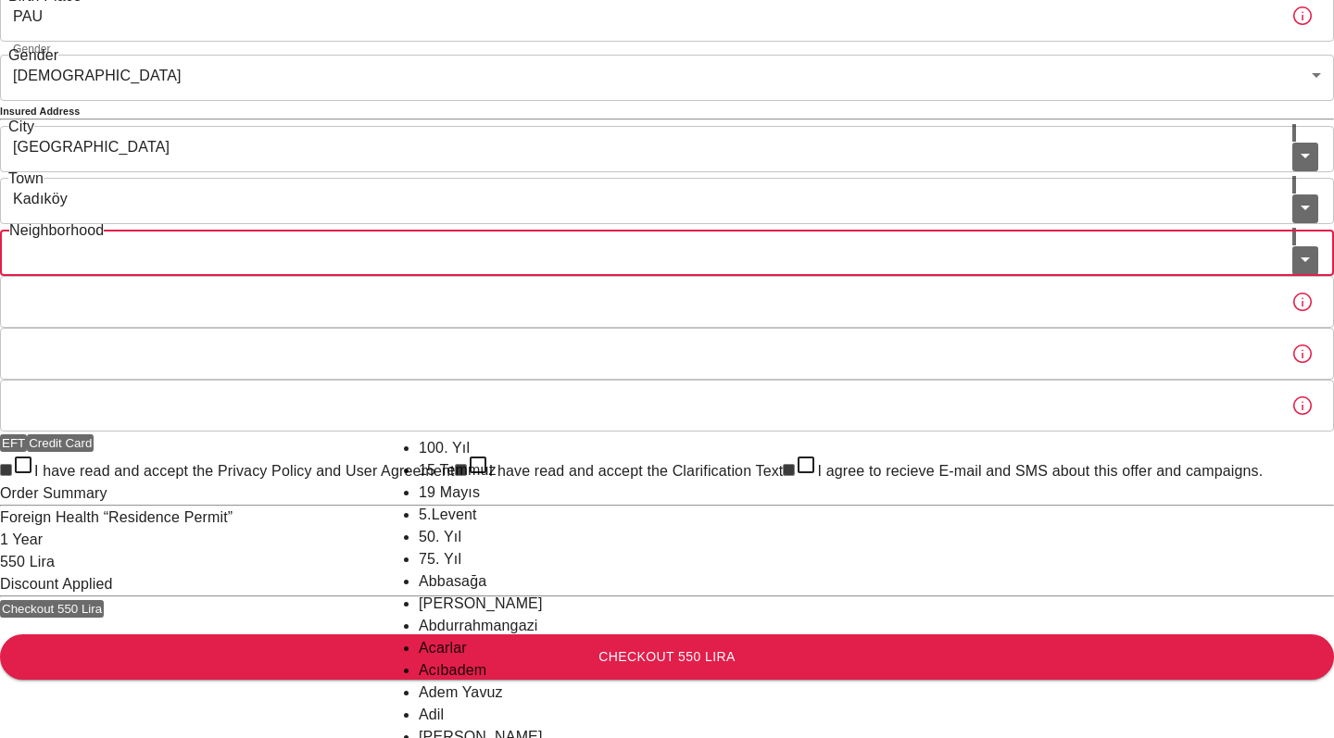
click at [526, 276] on input "Neighborhood" at bounding box center [646, 250] width 1292 height 52
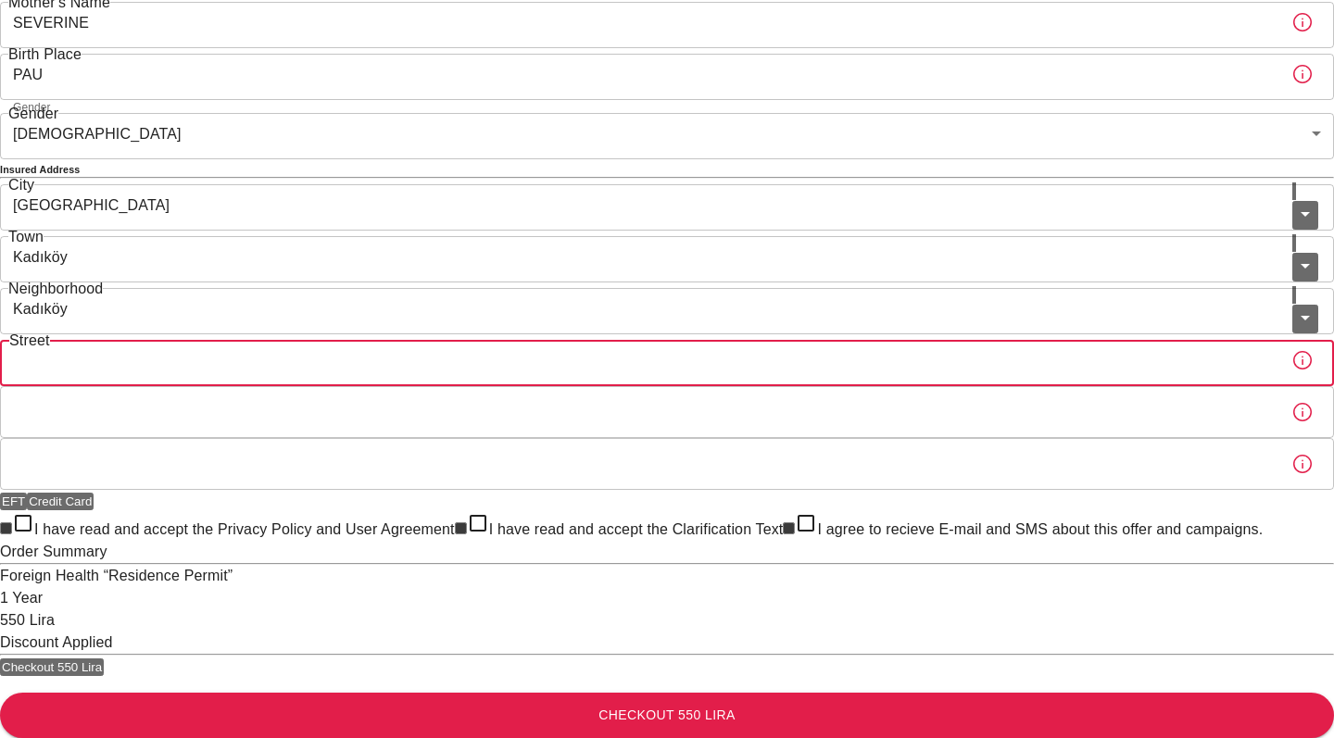
scroll to position [539, 0]
click at [513, 386] on input "Street" at bounding box center [638, 360] width 1276 height 52
click at [1291, 371] on icon "button" at bounding box center [1302, 360] width 22 height 22
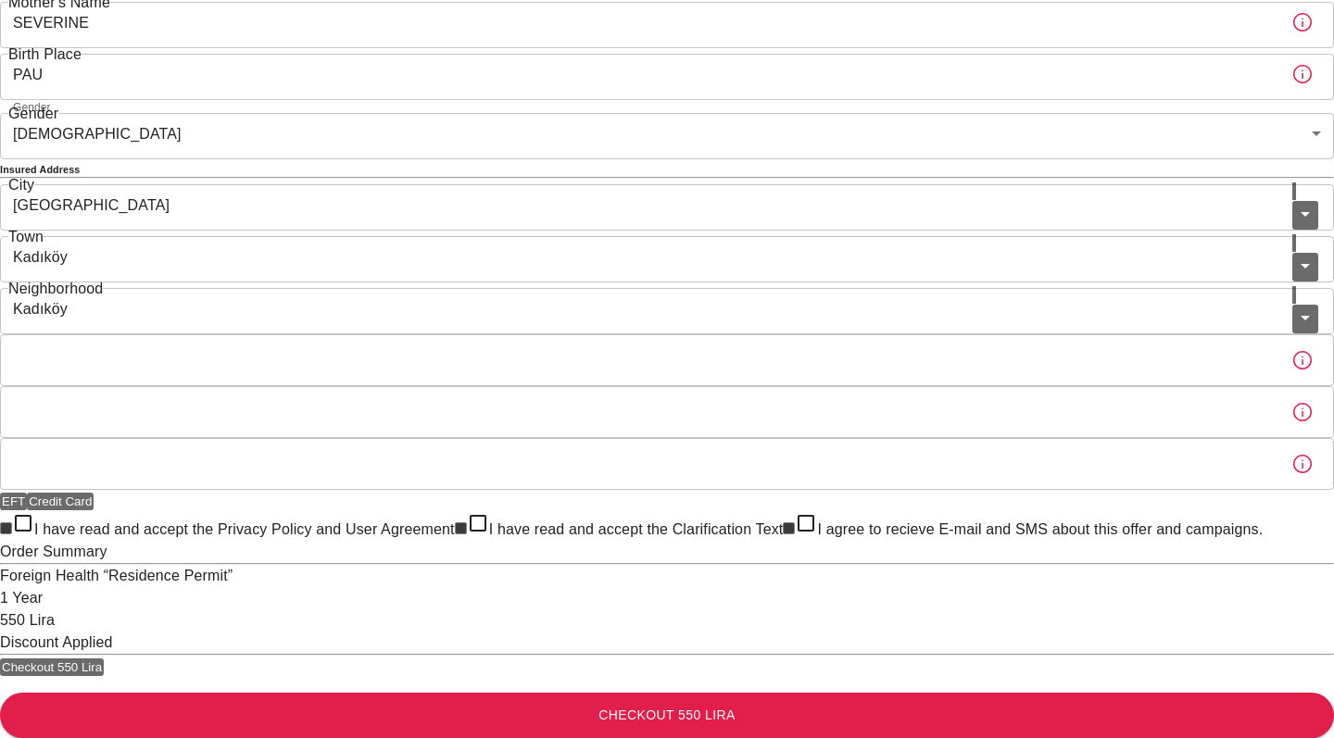
click at [772, 386] on input "Street" at bounding box center [638, 360] width 1276 height 52
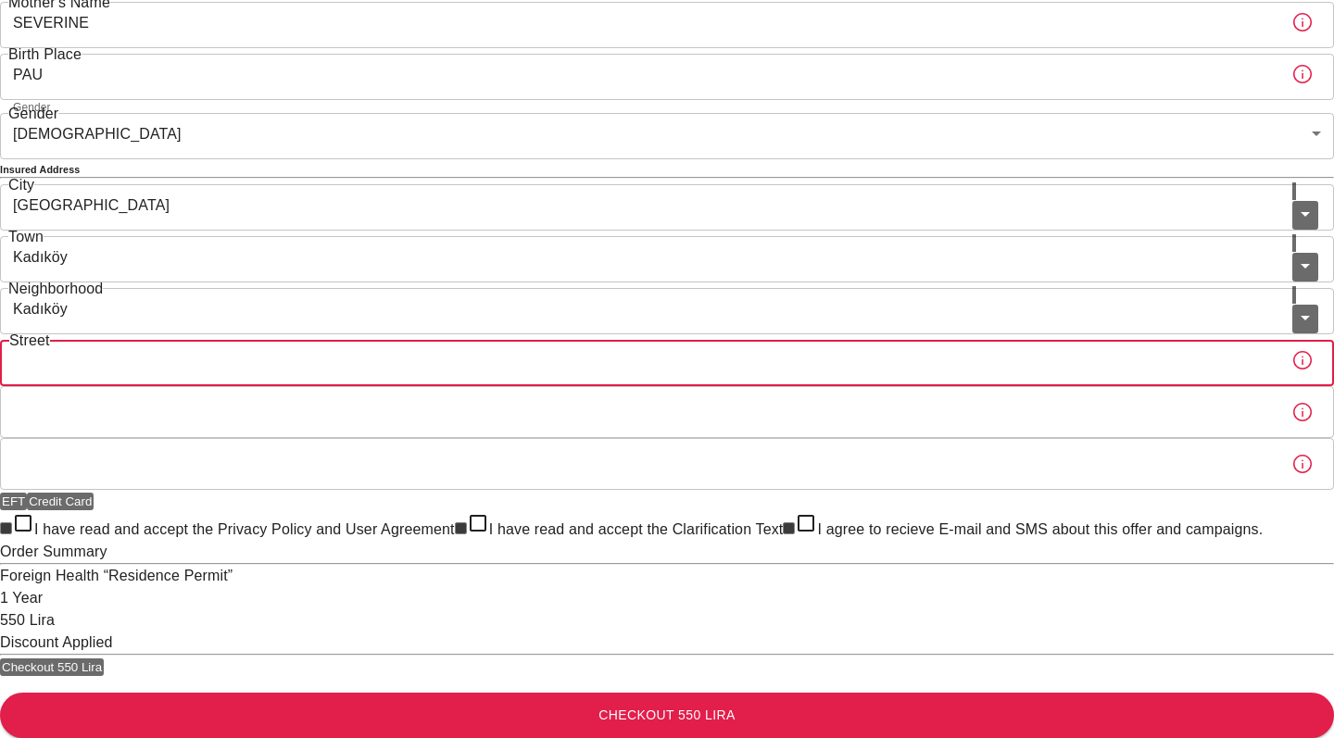
click at [512, 334] on input "Kadıköy" at bounding box center [646, 308] width 1292 height 52
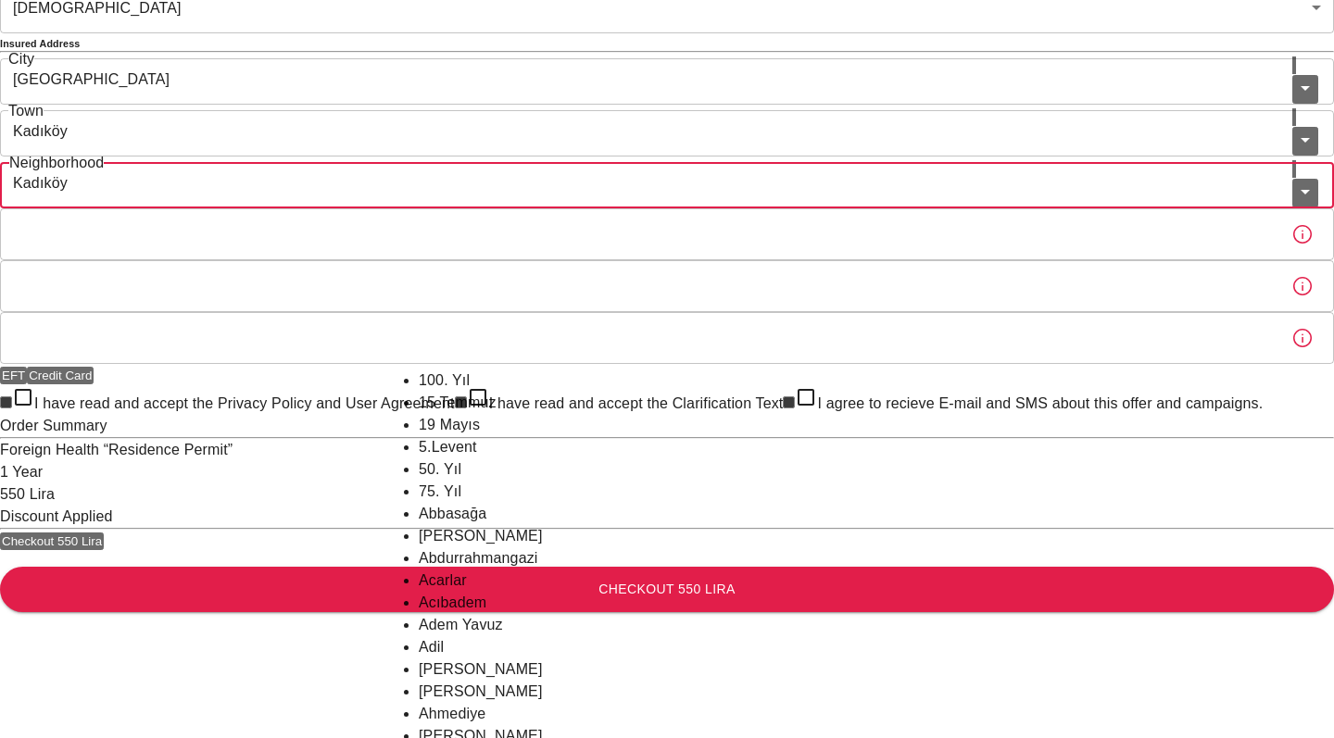
scroll to position [9841, 0]
type input "Hasanpaşa"
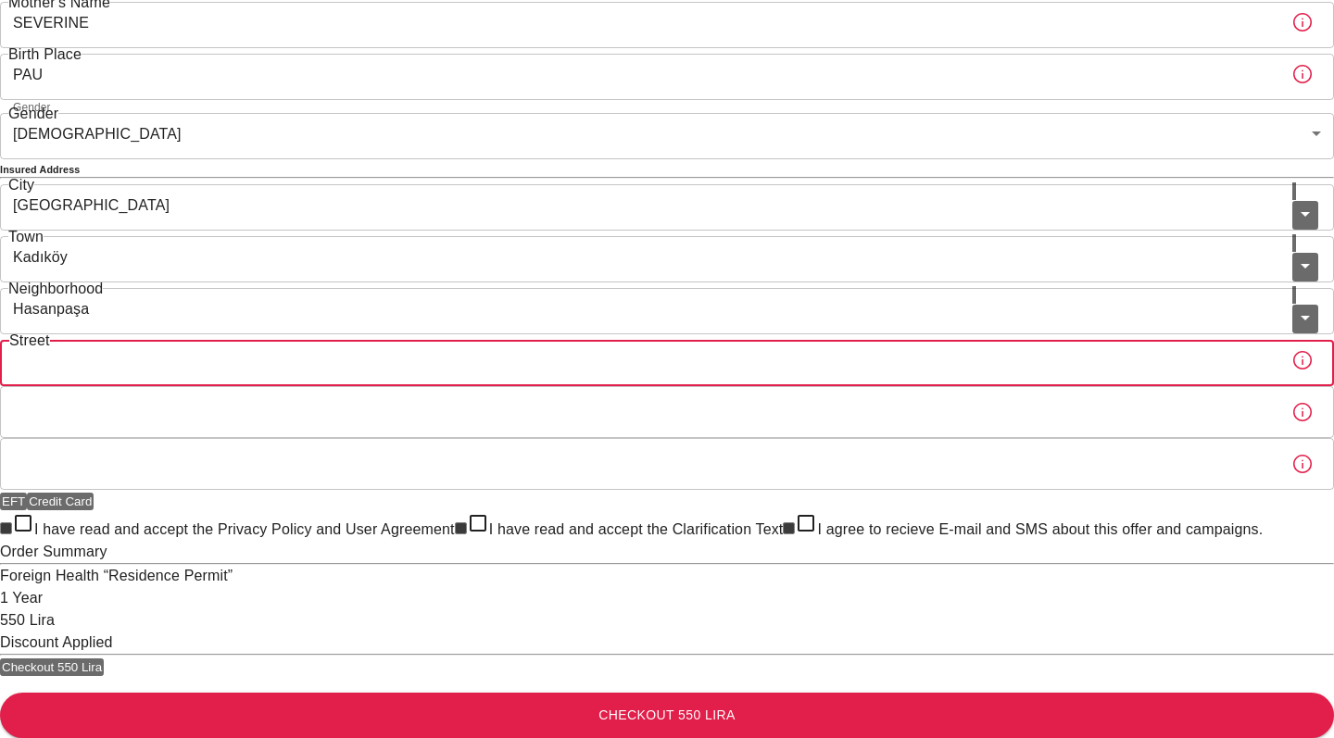
click at [515, 386] on input "Street" at bounding box center [638, 360] width 1276 height 52
type input "Berberbasi Sk."
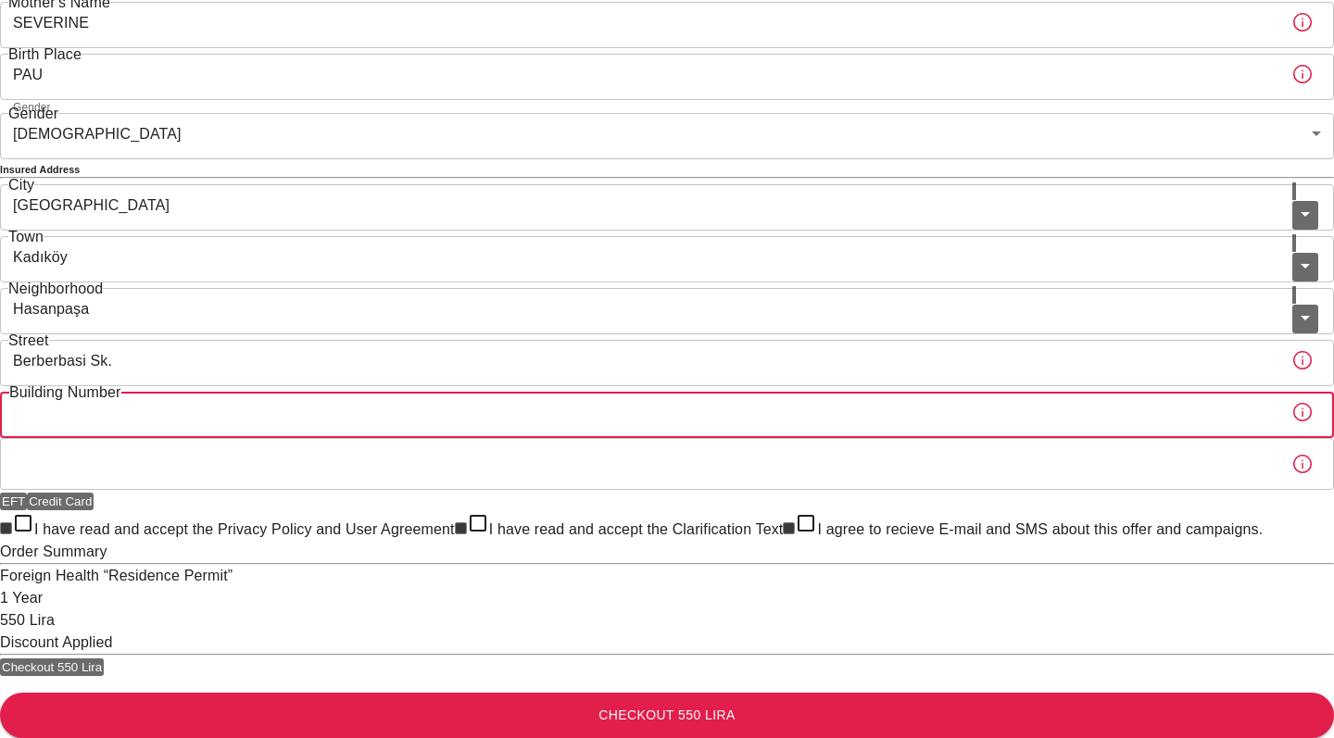
click at [555, 438] on input "Building Number" at bounding box center [638, 412] width 1276 height 52
type input "7"
click at [27, 493] on button "EFT" at bounding box center [13, 502] width 27 height 18
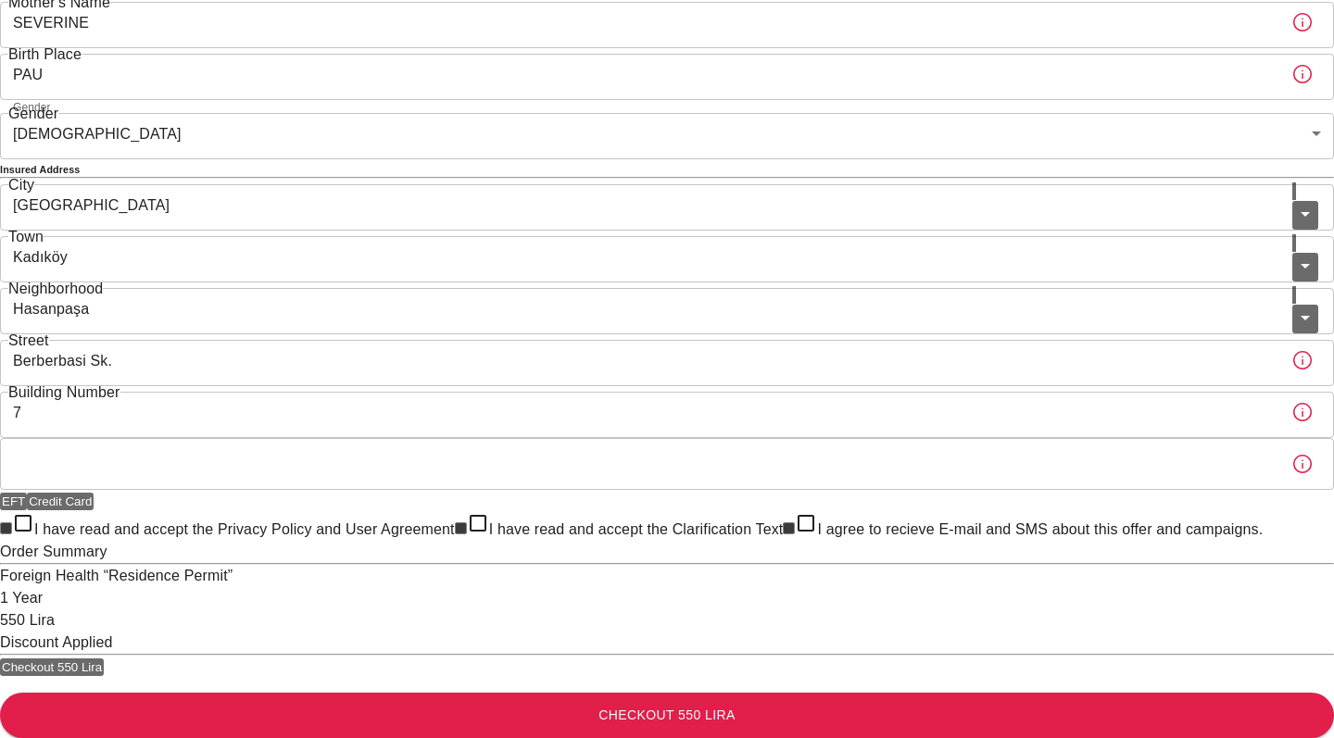
click at [94, 493] on button "Credit Card" at bounding box center [60, 502] width 67 height 18
click at [12, 522] on input "I have read and accept the Privacy Policy and User Agreement" at bounding box center [6, 528] width 12 height 12
checkbox input "true"
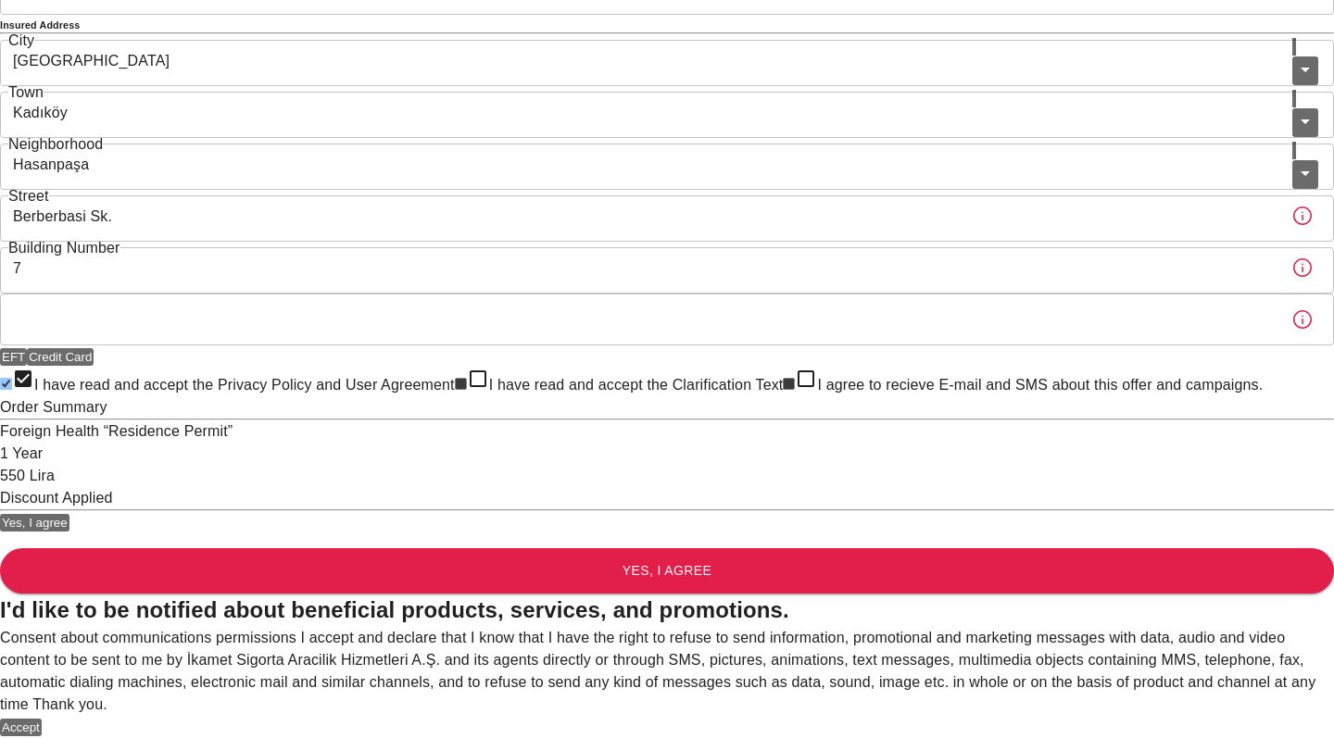
click at [42, 719] on button "Accept" at bounding box center [21, 728] width 42 height 18
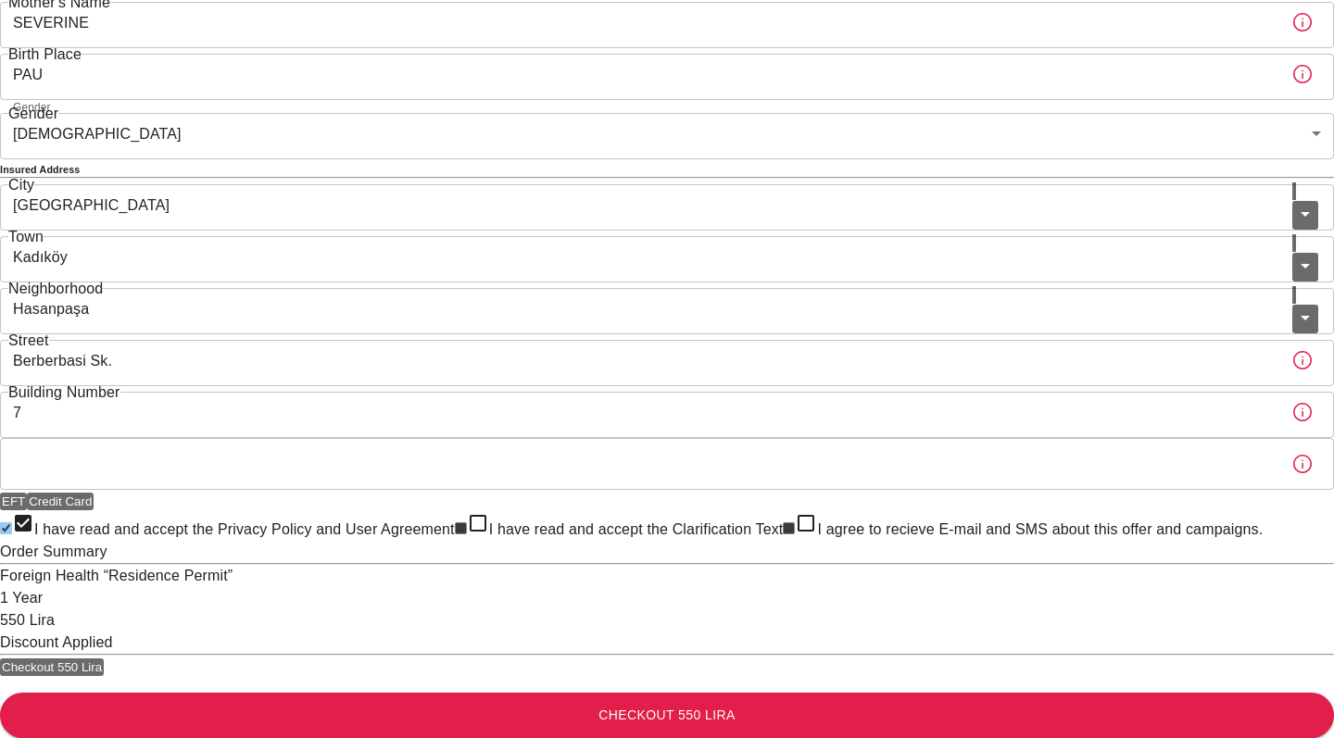
click at [455, 534] on input "I have read and accept the Clarification Text" at bounding box center [461, 528] width 12 height 12
checkbox input "true"
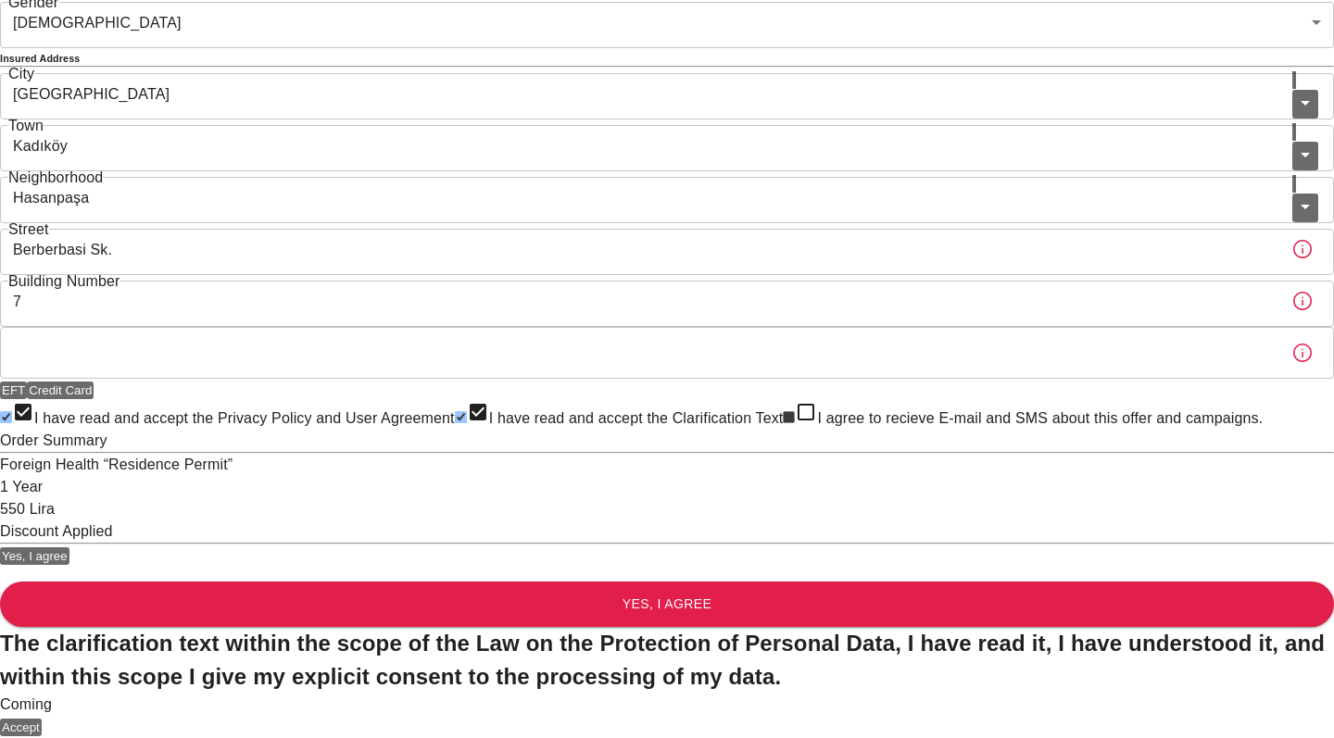
click at [42, 719] on button "Accept" at bounding box center [21, 728] width 42 height 18
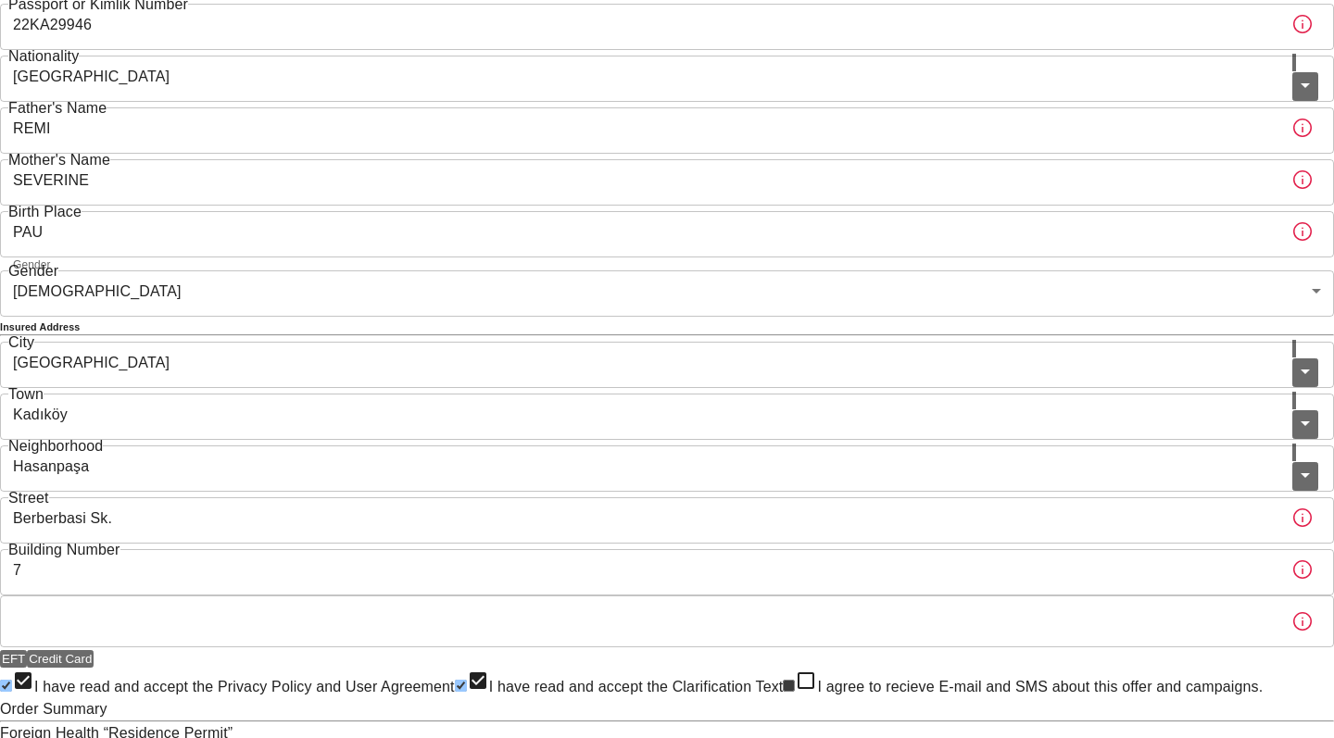
scroll to position [254, 0]
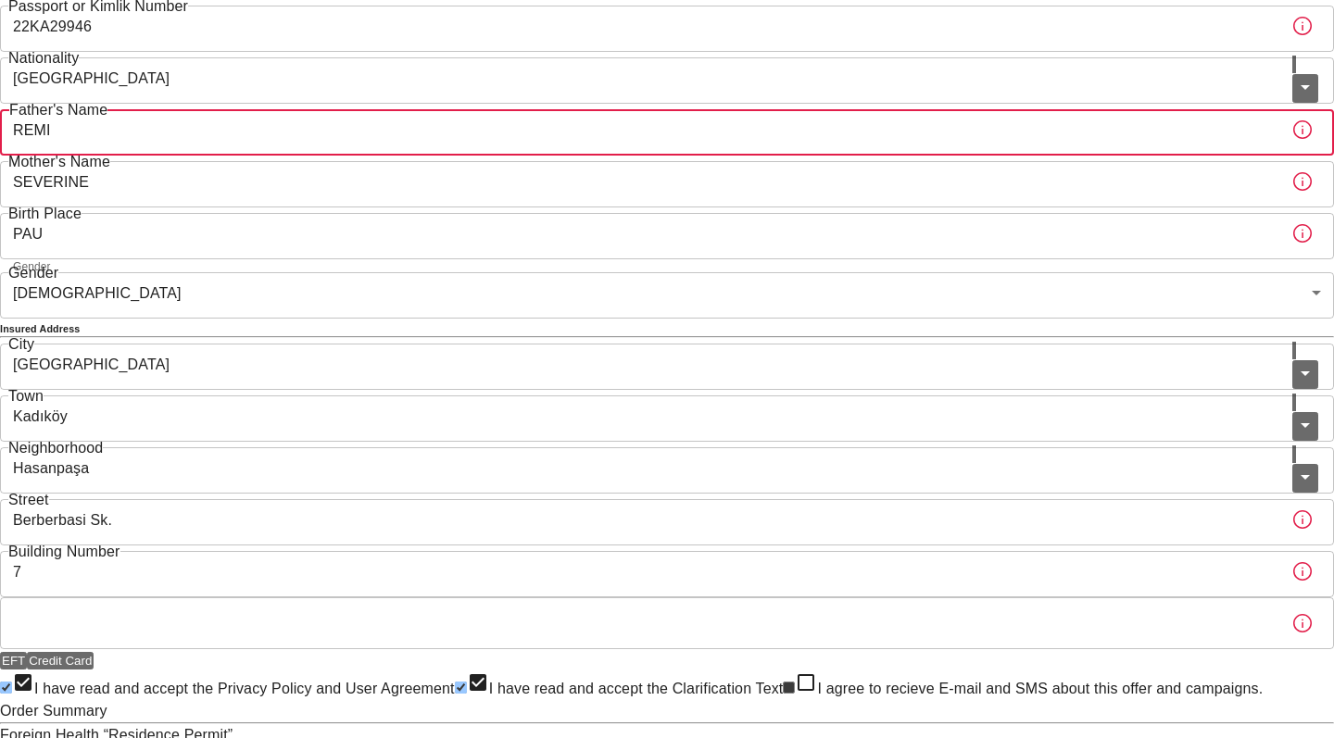
drag, startPoint x: 520, startPoint y: 235, endPoint x: 382, endPoint y: 234, distance: 138.0
click at [382, 234] on div "To apply for the foreign health insurance, let's double-check a few details. To…" at bounding box center [667, 321] width 1334 height 1151
type input "Rémi"
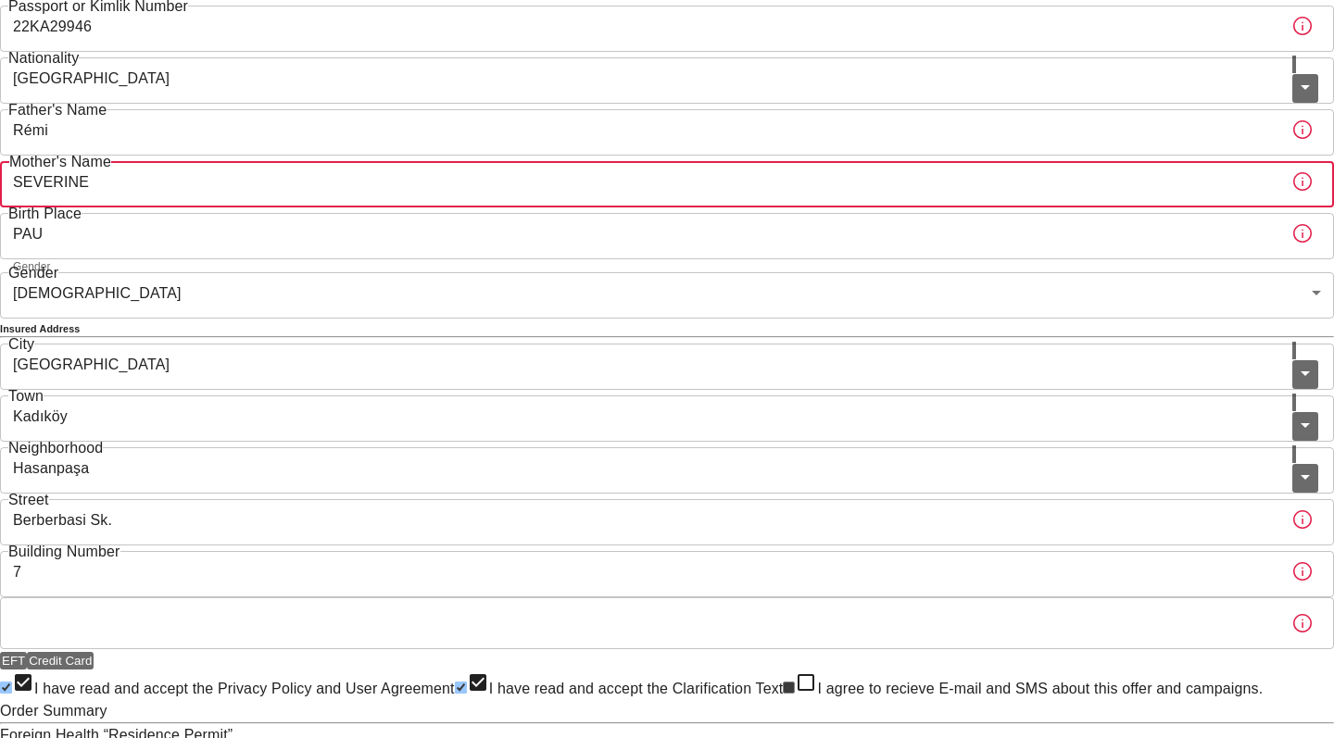
drag, startPoint x: 521, startPoint y: 298, endPoint x: 379, endPoint y: 298, distance: 141.7
click at [379, 298] on div "To apply for the foreign health insurance, let's double-check a few details. To…" at bounding box center [667, 321] width 1334 height 1151
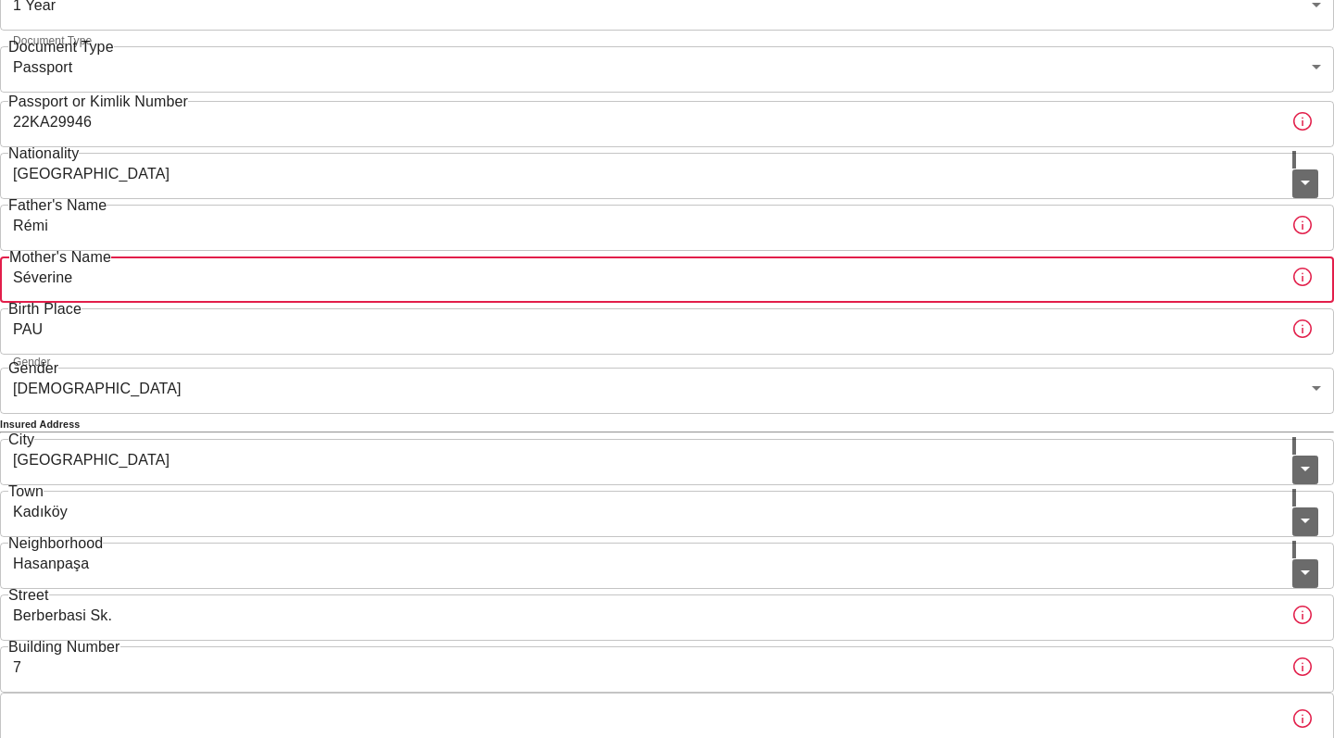
scroll to position [165, 0]
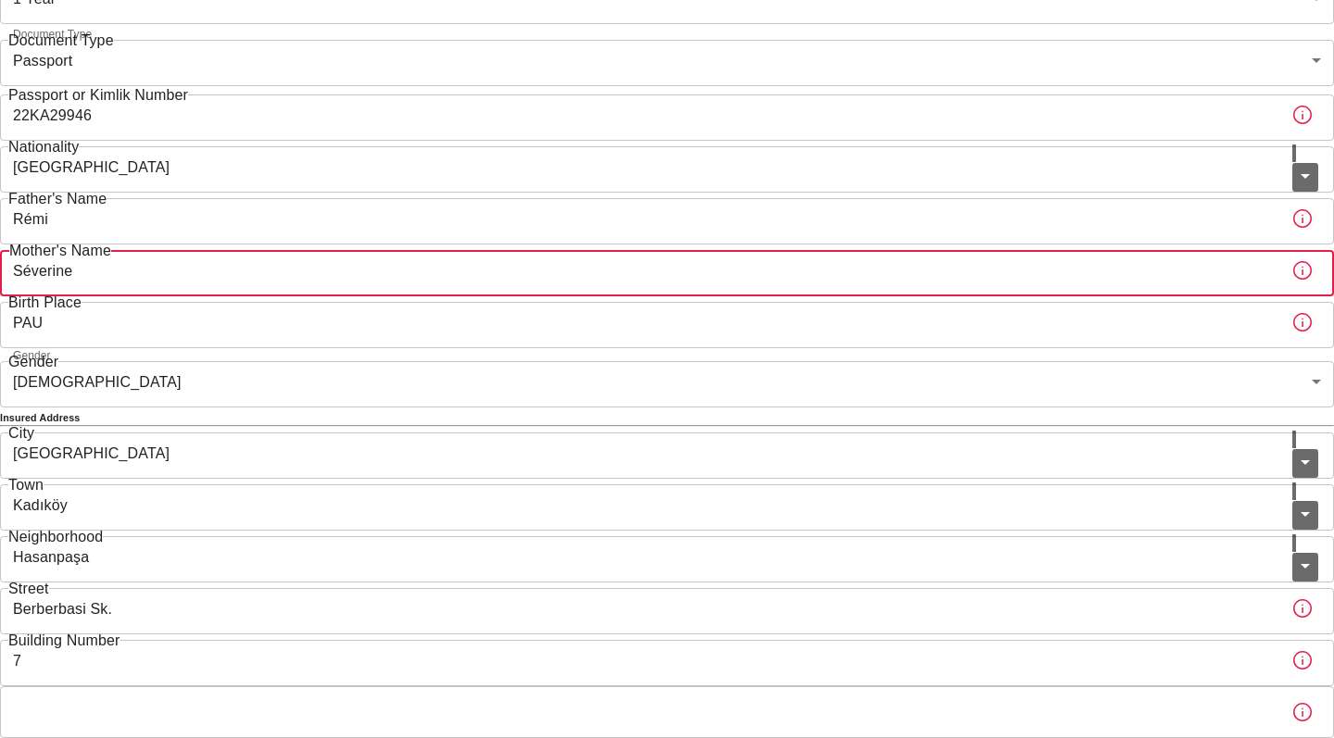
type input "Séverine"
click at [468, 148] on body "To apply for the foreign health insurance, let's double-check a few details. To…" at bounding box center [667, 410] width 1334 height 1151
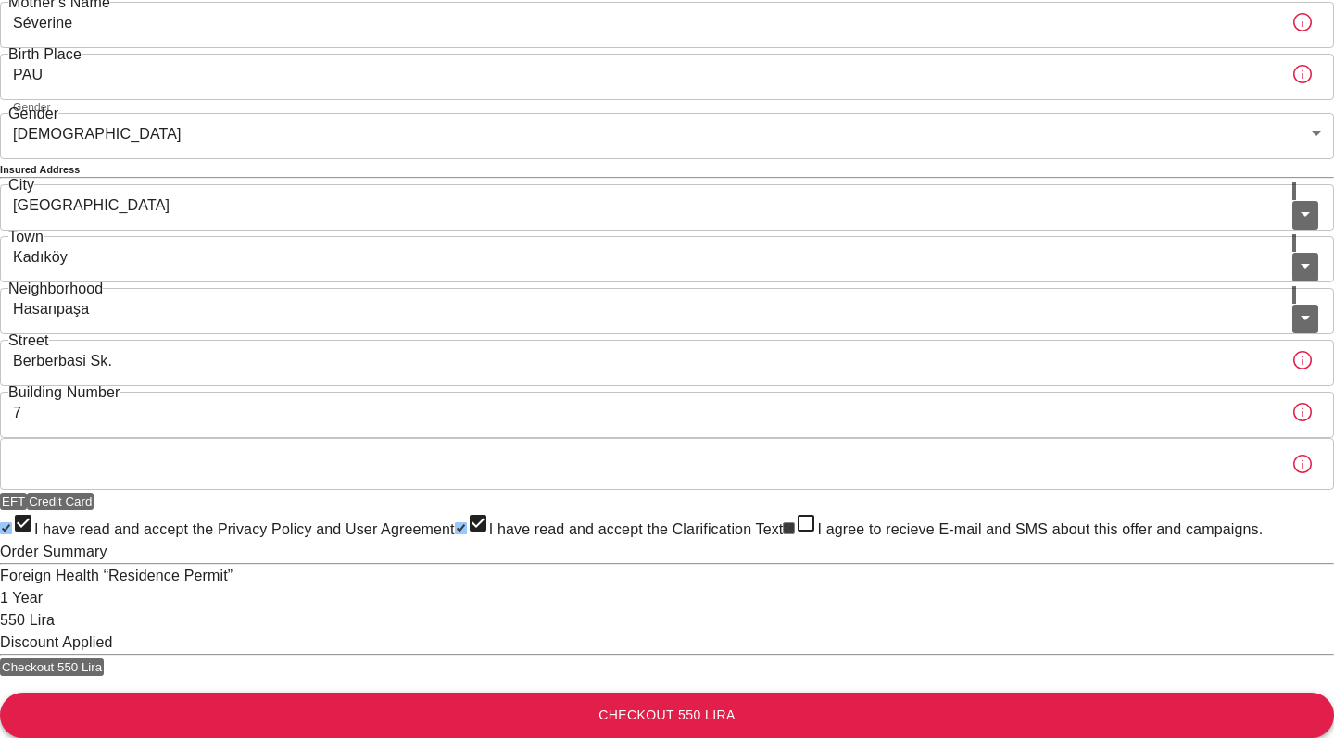
scroll to position [695, 0]
click at [668, 693] on button "Checkout 550 Lira" at bounding box center [667, 715] width 1334 height 45
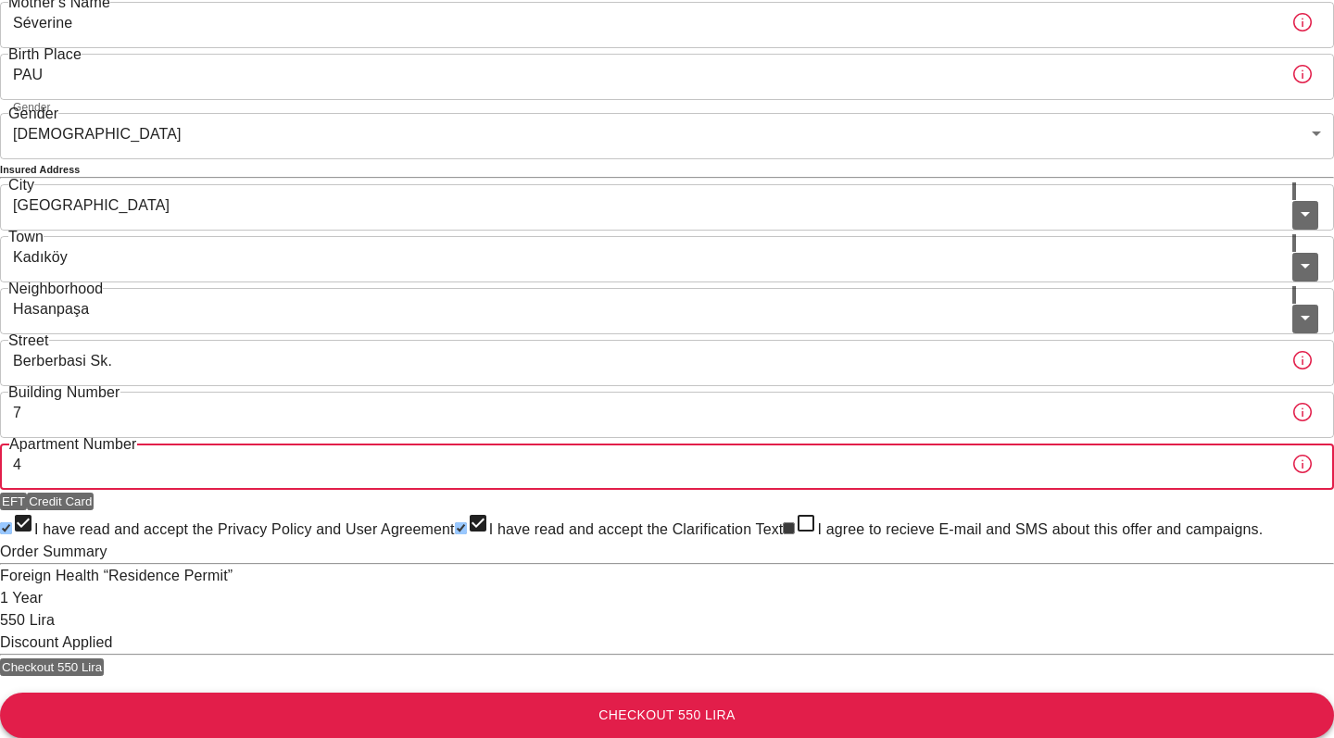
type input "4"
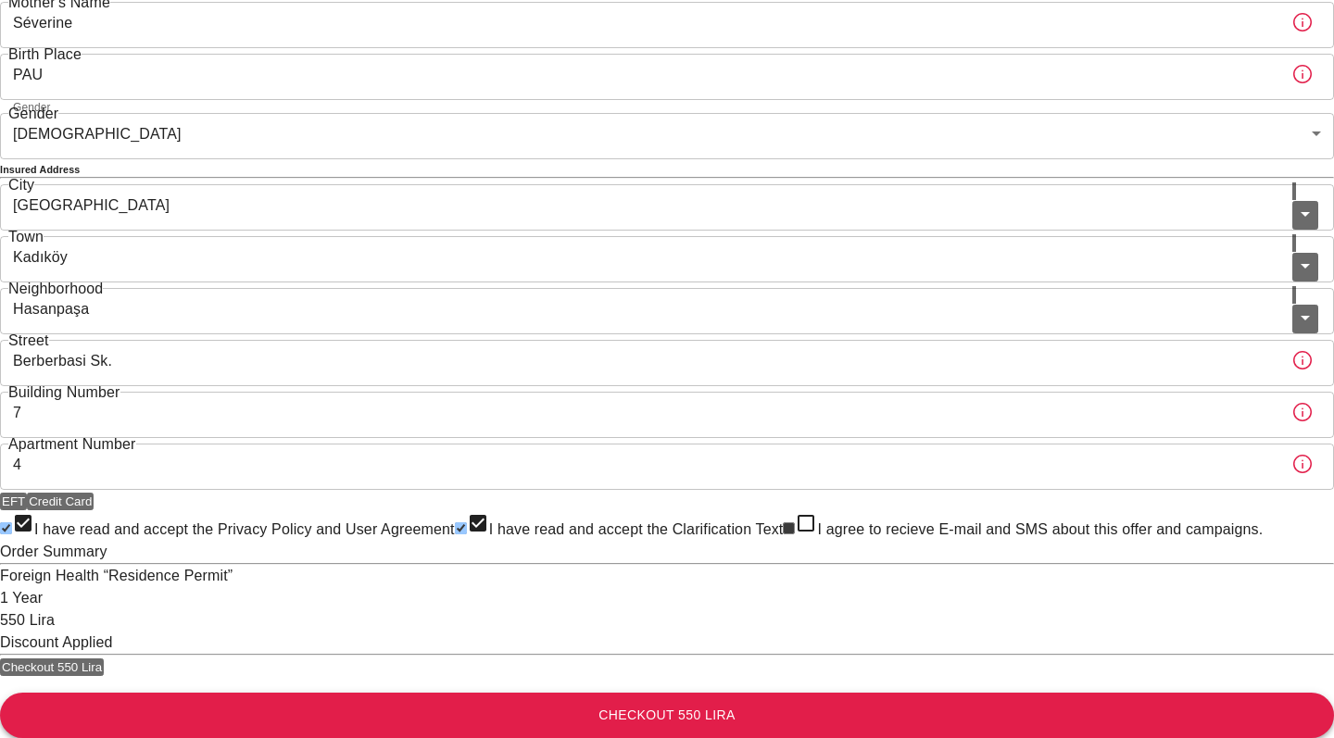
click at [637, 693] on button "Checkout 550 Lira" at bounding box center [667, 715] width 1334 height 45
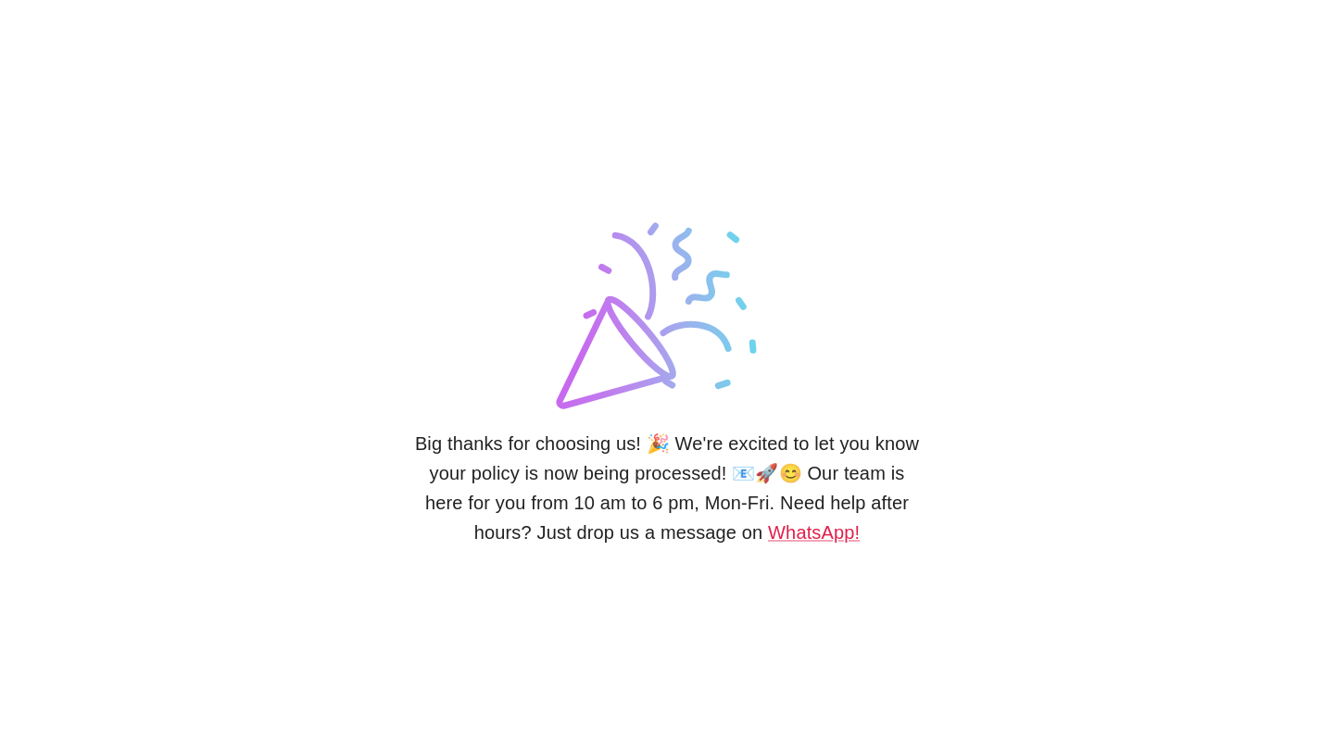
click at [588, 403] on lord-icon at bounding box center [667, 307] width 232 height 232
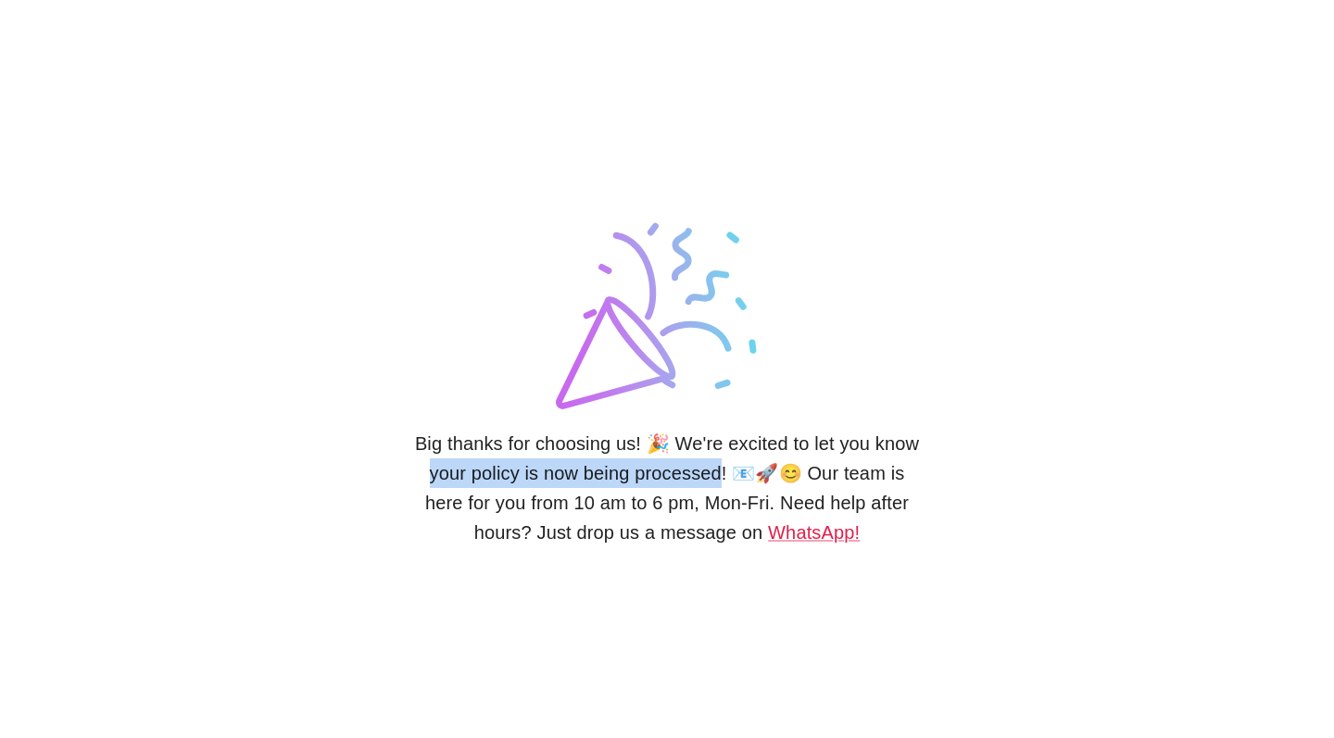
drag, startPoint x: 431, startPoint y: 470, endPoint x: 725, endPoint y: 471, distance: 294.5
click at [725, 471] on h6 "Big thanks for choosing us! 🎉 We're excited to let you know your policy is now …" at bounding box center [666, 488] width 511 height 119
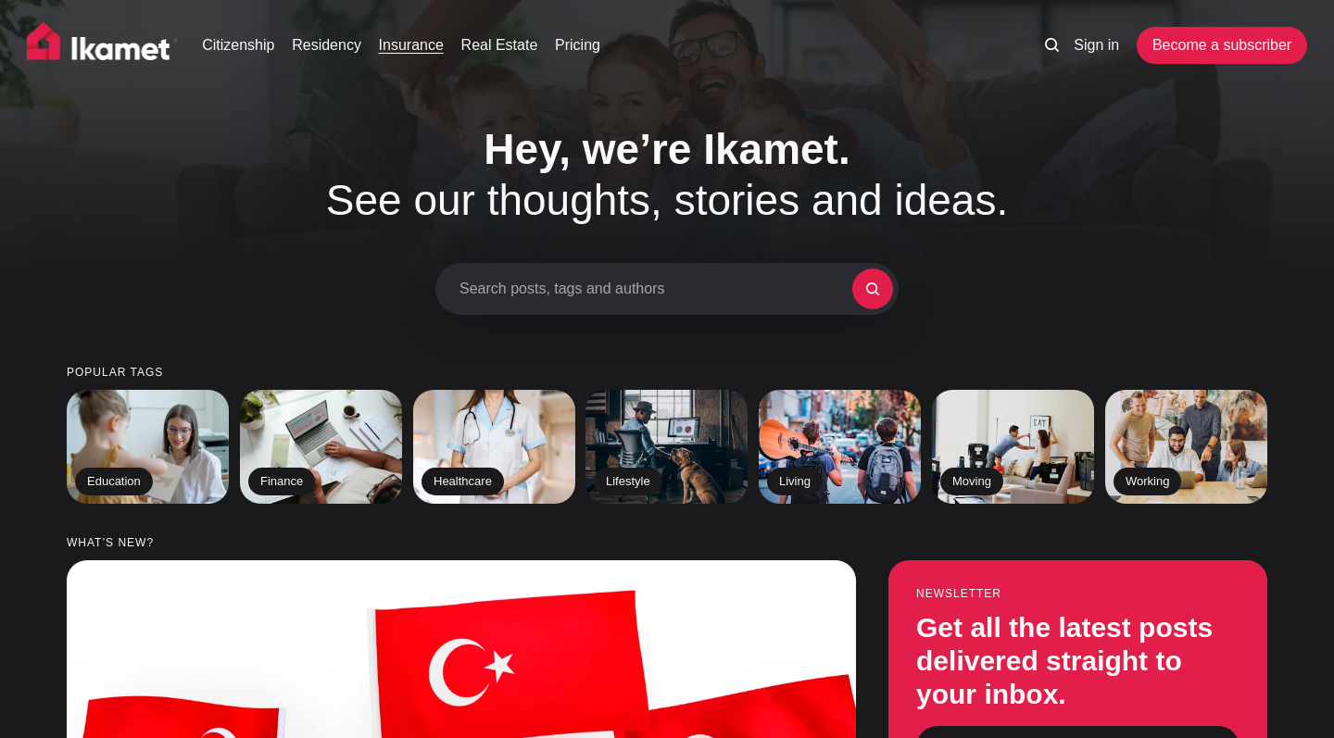
click at [416, 41] on link "Insurance" at bounding box center [411, 45] width 65 height 22
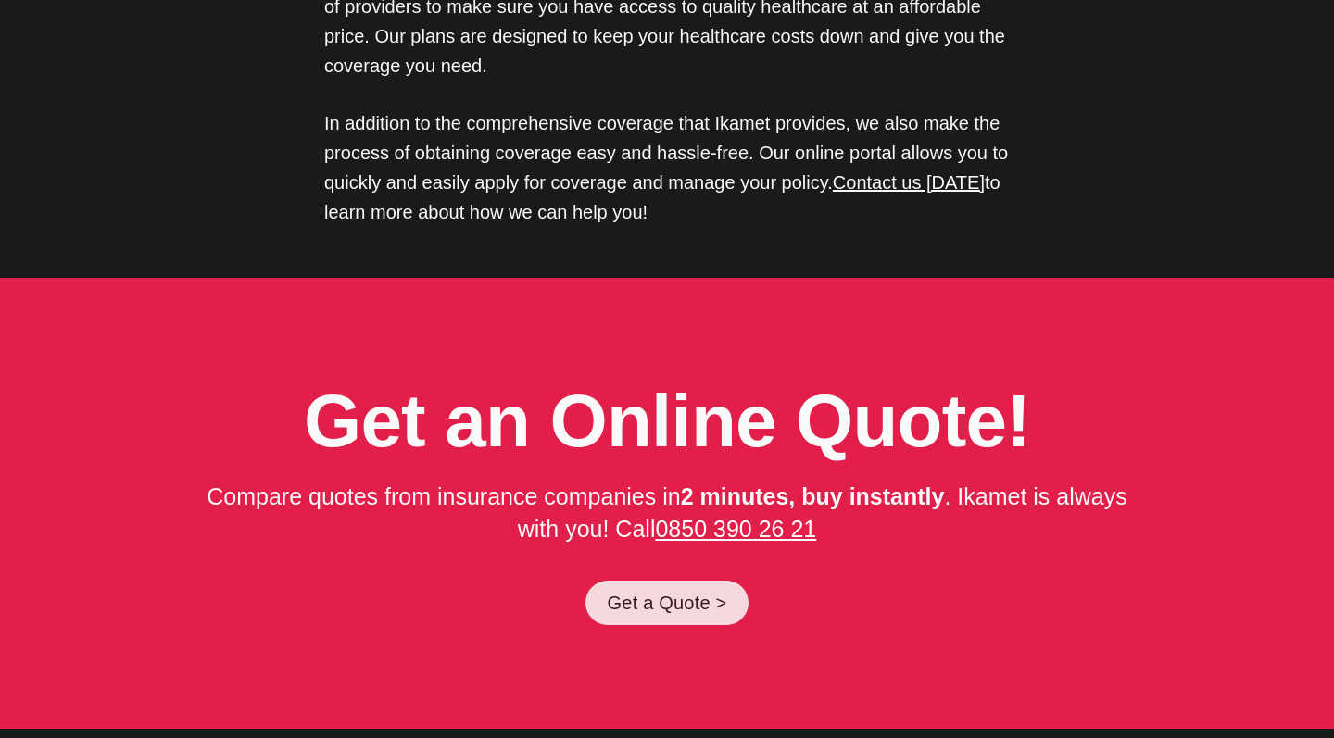
scroll to position [9098, 0]
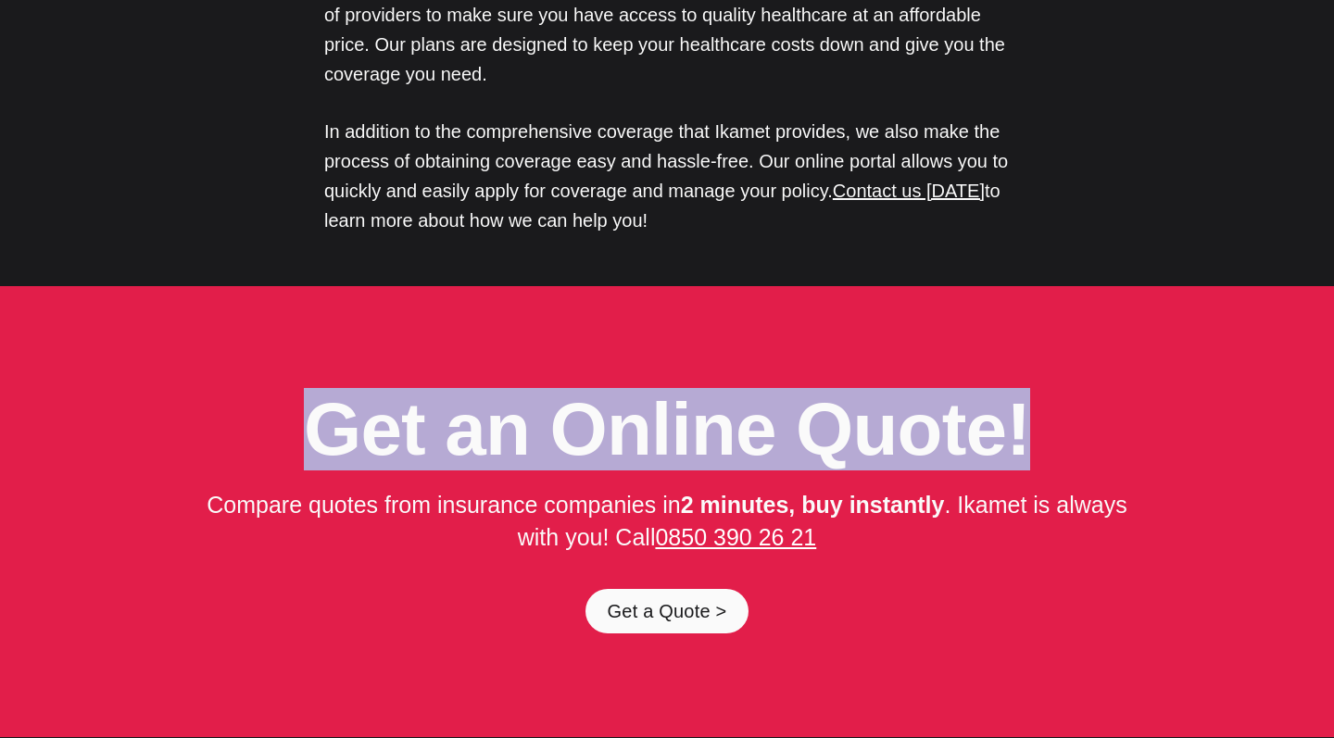
drag, startPoint x: 341, startPoint y: 154, endPoint x: 1027, endPoint y: 160, distance: 686.4
click at [1027, 389] on h2 "Get an Online Quote!" at bounding box center [667, 430] width 1186 height 82
copy strong "Get an Online Quote!"
click at [671, 589] on link "Get a Quote >" at bounding box center [667, 611] width 164 height 44
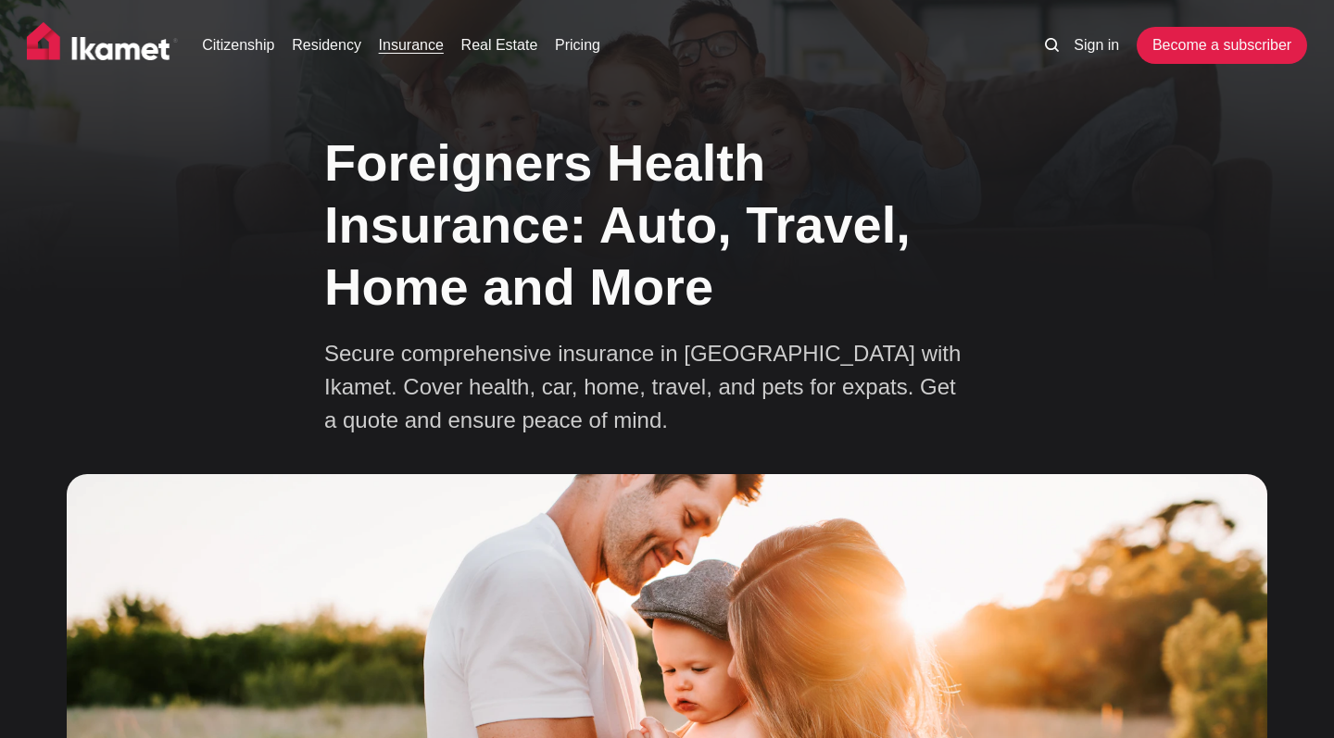
scroll to position [0, 0]
click at [1215, 20] on div "Citizenship Residency Insurance Real Estate Pricing Sign in Become a subscriber" at bounding box center [667, 51] width 1334 height 102
click at [1212, 38] on link "Become a subscriber" at bounding box center [1221, 45] width 170 height 37
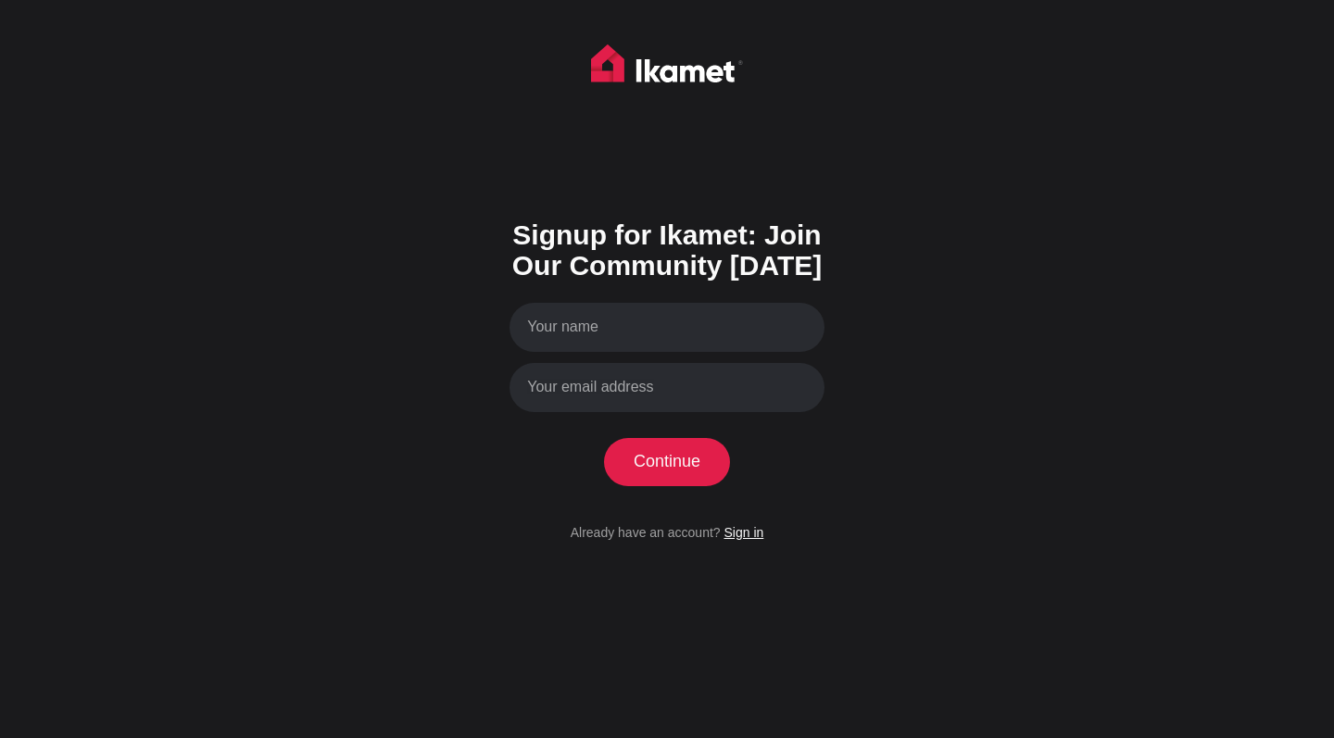
click at [751, 539] on link "Sign in" at bounding box center [743, 532] width 40 height 15
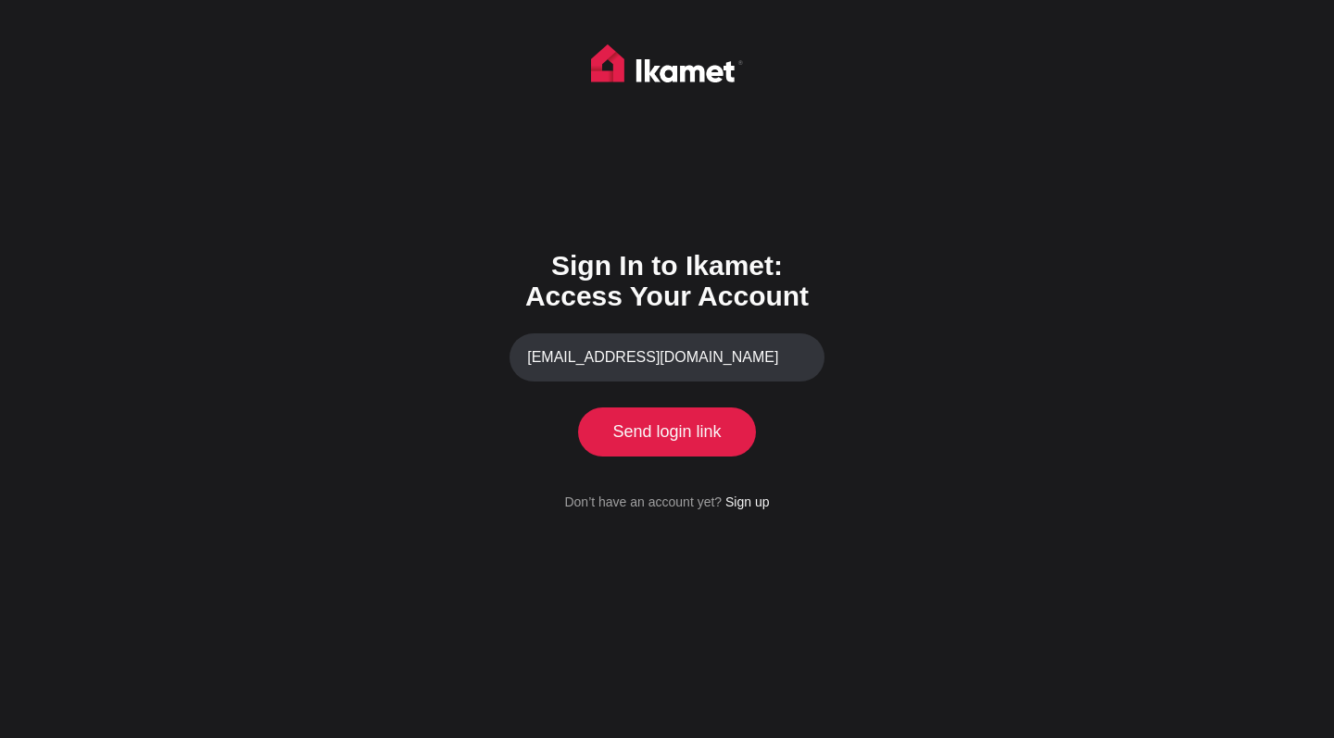
type input "[EMAIL_ADDRESS][DOMAIN_NAME]"
click at [666, 441] on button "Send login link" at bounding box center [667, 432] width 169 height 48
